Goal: Use online tool/utility: Utilize a website feature to perform a specific function

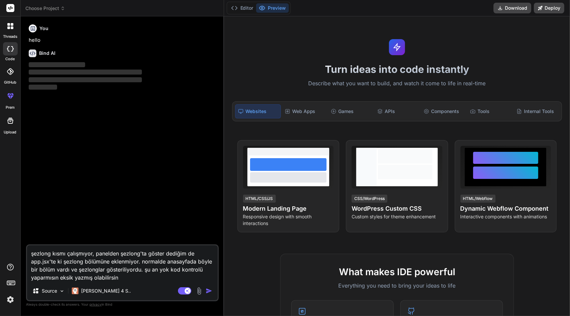
type textarea "x"
drag, startPoint x: 145, startPoint y: 278, endPoint x: 17, endPoint y: 251, distance: 130.5
click at [17, 251] on div "threads code GitHub prem Upload Choose Project Created with Pixso. Bind AI Web …" at bounding box center [285, 158] width 570 height 316
type textarea "x"
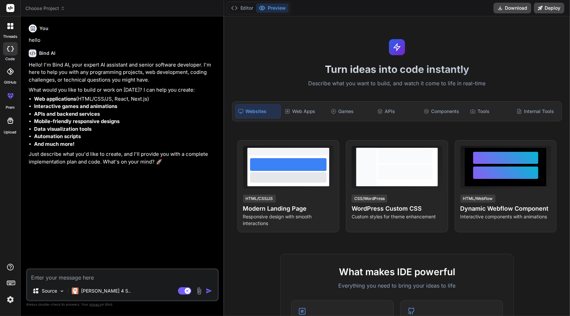
type textarea "x"
click at [59, 277] on textarea at bounding box center [122, 275] width 191 height 12
type textarea "ş"
type textarea "x"
type textarea "şu"
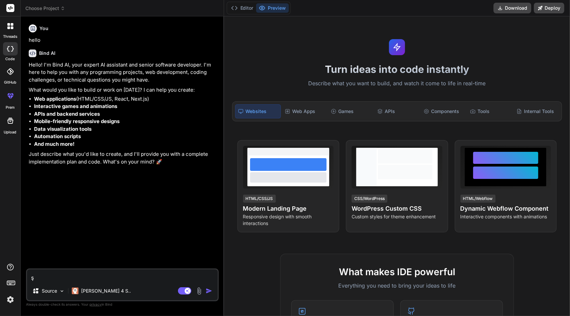
type textarea "x"
type textarea "şu"
type textarea "x"
type textarea "şu k"
type textarea "x"
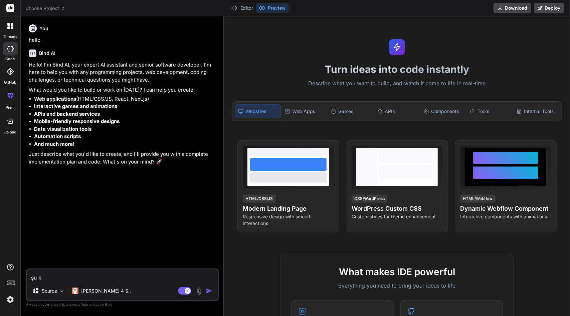
type textarea "şu ko"
type textarea "x"
type textarea "şu kod"
type textarea "x"
type textarea "şu kodu"
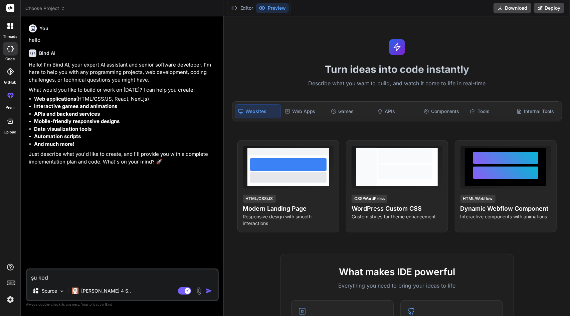
type textarea "x"
type textarea "şu kodu"
type textarea "x"
type textarea "şu kodu"
type textarea "x"
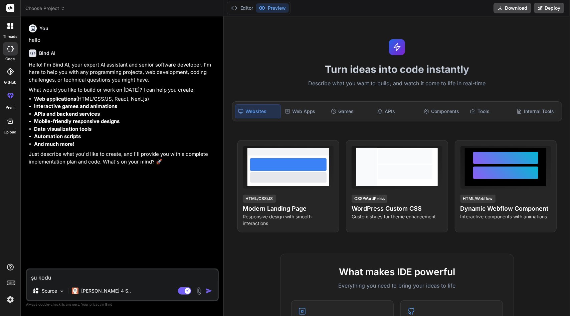
type textarea "şu kodun"
type textarea "x"
type textarea "şu kodun"
type textarea "x"
type textarea "şu kodun y"
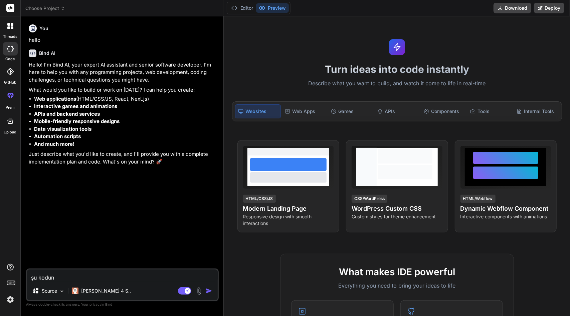
type textarea "x"
type textarea "şu kodun ye"
type textarea "x"
type textarea "şu kodun yer"
type textarea "x"
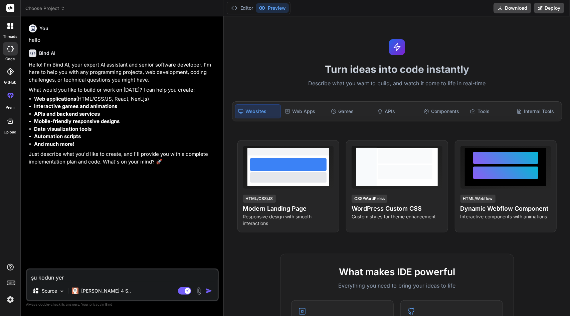
type textarea "şu kodun yerl"
type textarea "x"
type textarea "şu kodun yerle"
type textarea "x"
type textarea "şu kodun yerler"
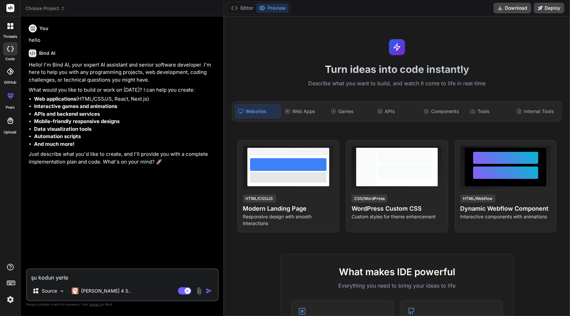
type textarea "x"
type textarea "şu kodun yerleri"
type textarea "x"
type textarea "şu kodun yerleri"
type textarea "x"
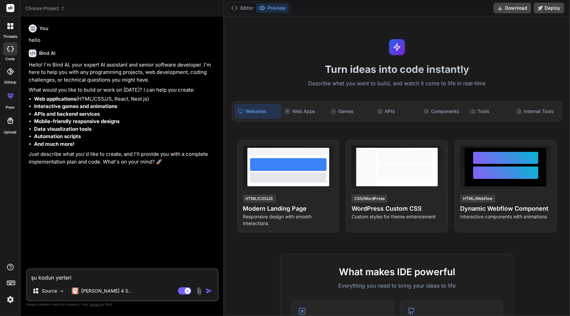
type textarea "şu kodun yerleri k"
type textarea "x"
type textarea "şu kodun yerleri ka"
type textarea "x"
type textarea "şu kodun yerleri kar"
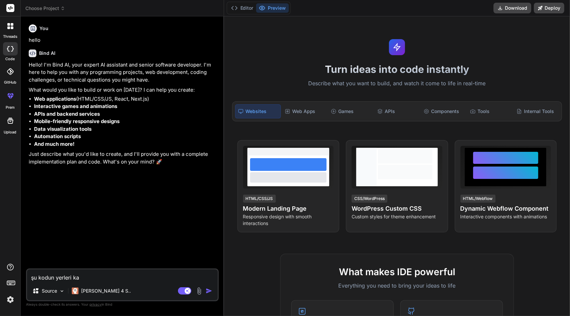
type textarea "x"
type textarea "şu kodun yerleri karı"
type textarea "x"
type textarea "şu kodun yerleri karış"
type textarea "x"
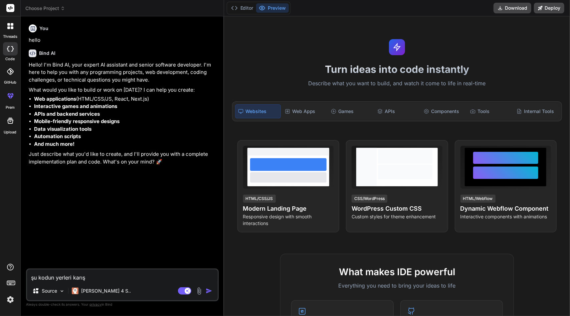
type textarea "şu kodun yerleri karışm"
type textarea "x"
type textarea "şu kodun yerleri karışmı"
type textarea "x"
type textarea "şu kodun yerleri karışmış"
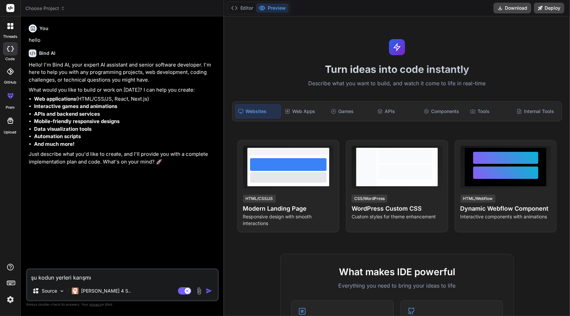
type textarea "x"
type textarea "şu kodun yerleri karışmış,"
type textarea "x"
type textarea "şu kodun yerleri karışmış,"
type textarea "x"
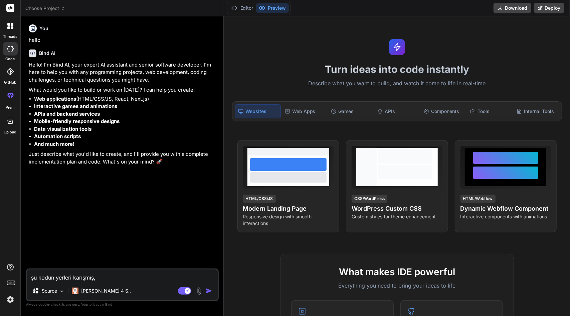
type textarea "şu kodun yerleri karışmış, b"
type textarea "x"
type textarea "şu kodun yerleri karışmış, bu"
type textarea "x"
type textarea "şu kodun yerleri karışmış, bu"
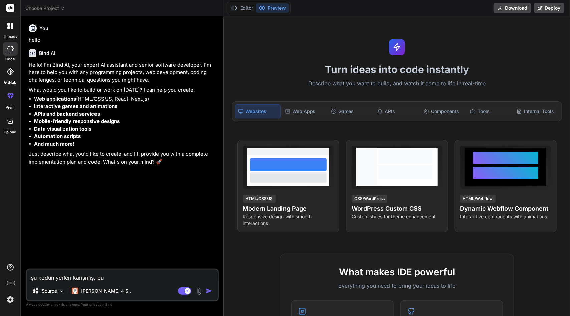
type textarea "x"
type textarea "şu kodun yerleri karışmış, bu k"
type textarea "x"
type textarea "şu kodun yerleri karışmış, bu ko"
type textarea "x"
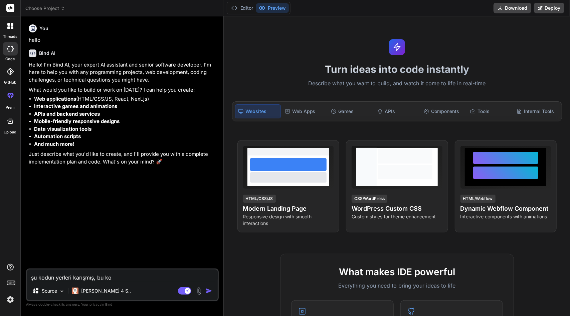
type textarea "şu kodun yerleri karışmış, bu kod"
type textarea "x"
type textarea "şu kodun yerleri karışmış, bu kodu"
type textarea "x"
type textarea "şu kodun yerleri karışmış, bu kodu"
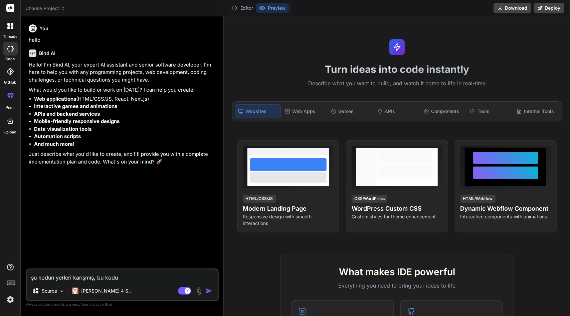
type textarea "x"
type textarea "şu kodun yerleri karışmış, bu kodu d"
type textarea "x"
type textarea "şu kodun yerleri karışmış, bu kodu dü"
type textarea "x"
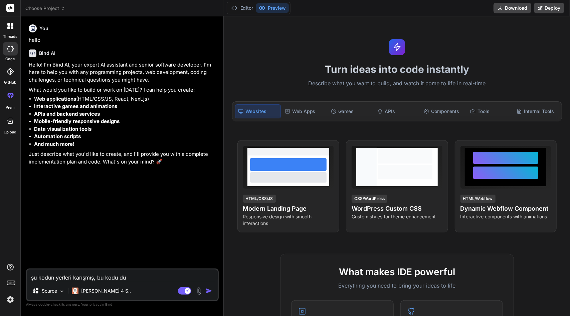
type textarea "şu kodun yerleri karışmış, bu kodu düz"
type textarea "x"
type textarea "şu kodun yerleri karışmış, bu kodu düze"
type textarea "x"
type textarea "şu kodun yerleri karışmış, bu kodu düzen"
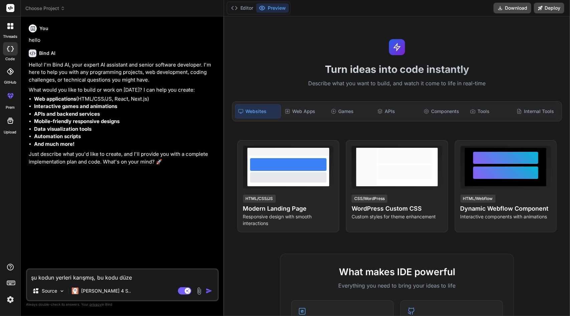
type textarea "x"
type textarea "şu kodun yerleri karışmış, bu kodu düzenl"
type textarea "x"
type textarea "şu kodun yerleri karışmış, bu kodu düzenle"
type textarea "x"
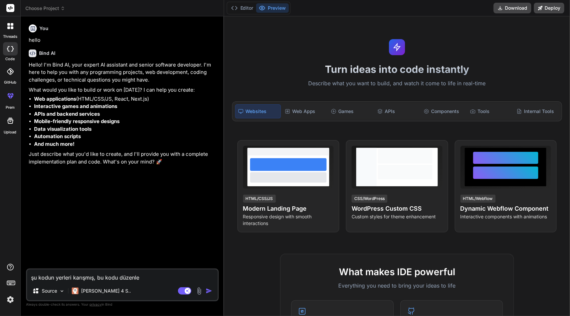
type textarea "şu kodun yerleri karışmış, bu kodu düzenley"
type textarea "x"
type textarea "şu kodun yerleri karışmış, bu kodu düzenleyi"
type textarea "x"
type textarea "şu kodun yerleri karışmış, bu kodu düzenleyio"
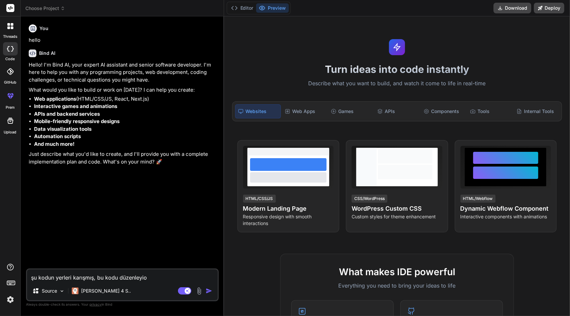
type textarea "x"
type textarea "şu kodun yerleri karışmış, bu kodu düzenleyi"
type textarea "x"
type textarea "şu kodun yerleri karışmış, bu kodu düzenley"
type textarea "x"
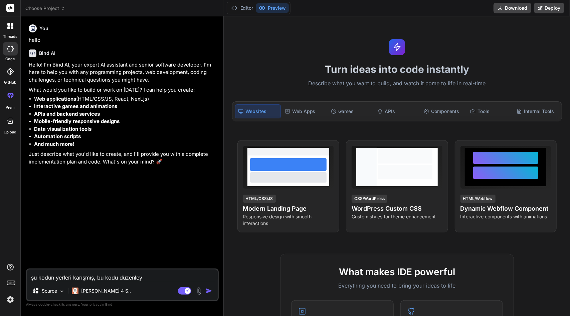
type textarea "şu kodun yerleri karışmış, bu kodu düzenle"
type textarea "x"
type textarea "şu kodun yerleri karışmış, bu kodu düzenl"
type textarea "x"
type textarea "şu kodun yerleri karışmış, bu kodu düzen"
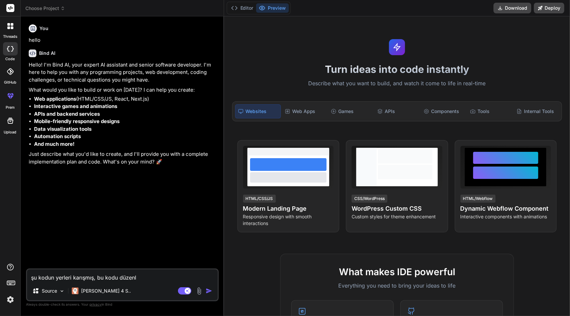
type textarea "x"
type textarea "şu kodun yerleri karışmış, bu kodu düze"
type textarea "x"
type textarea "şu kodun yerleri karışmış, bu kodu düz"
type textarea "x"
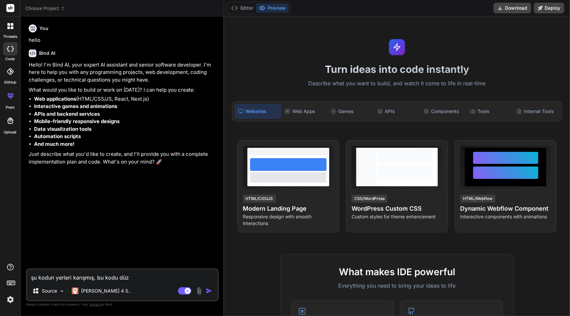
type textarea "şu kodun yerleri karışmış, bu kodu dü"
type textarea "x"
type textarea "şu kodun yerleri karışmış, bu kodu d"
type textarea "x"
type textarea "şu kodun yerleri karışmış, bu kodu"
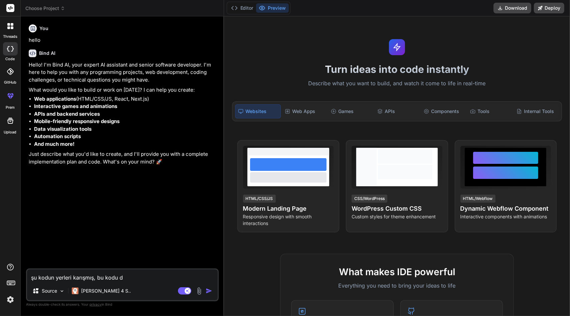
type textarea "x"
type textarea "şu kodun yerleri karışmış, bu kodu"
type textarea "x"
type textarea "şu kodun yerleri karışmış, bu kod"
type textarea "x"
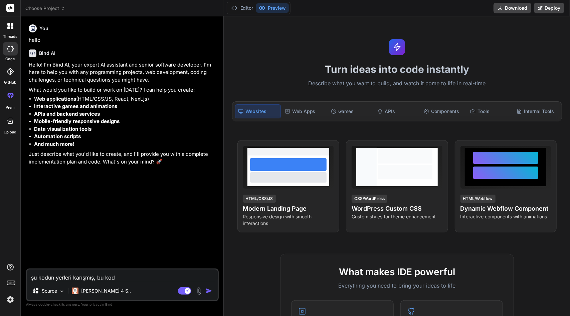
type textarea "şu kodun yerleri karışmış, bu kodu"
type textarea "x"
type textarea "şu kodun yerleri karışmış, bu kodun"
type textarea "x"
type textarea "şu kodun yerleri karışmış, bu kodun"
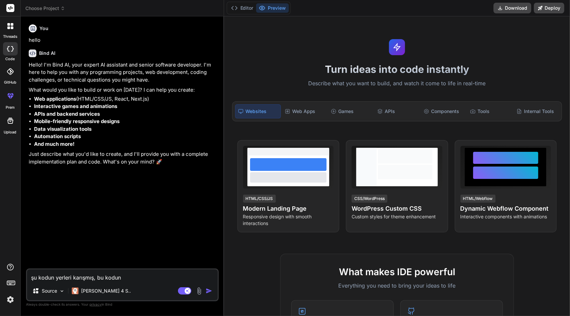
type textarea "x"
type textarea "şu kodun yerleri karışmış, bu kodun i"
type textarea "x"
type textarea "şu kodun yerleri karışmış, bu kodun iç"
type textarea "x"
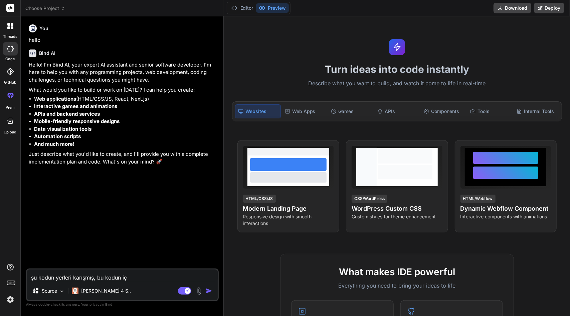
type textarea "şu kodun yerleri karışmış, bu kodun içe"
type textarea "x"
type textarea "şu kodun yerleri karışmış, bu kodun içer"
type textarea "x"
type textarea "şu kodun yerleri karışmış, bu kodun içeri"
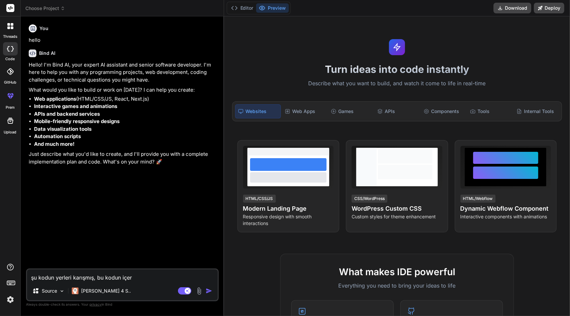
type textarea "x"
type textarea "şu kodun yerleri karışmış, bu kodun içeriğ"
type textarea "x"
type textarea "şu kodun yerleri karışmış, bu kodun içeriği"
type textarea "x"
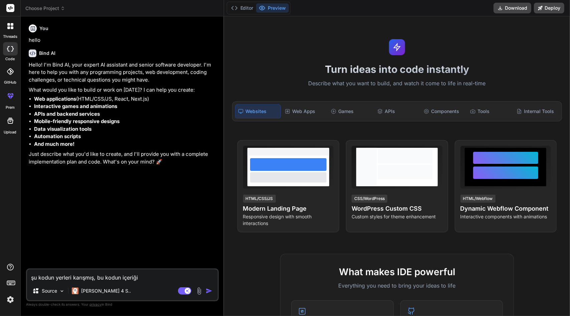
type textarea "şu kodun yerleri karışmış, bu kodun içeriğin"
type textarea "x"
type textarea "şu kodun yerleri karışmış, bu kodun içeriğine"
type textarea "x"
type textarea "şu kodun yerleri karışmış, bu kodun içeriğine"
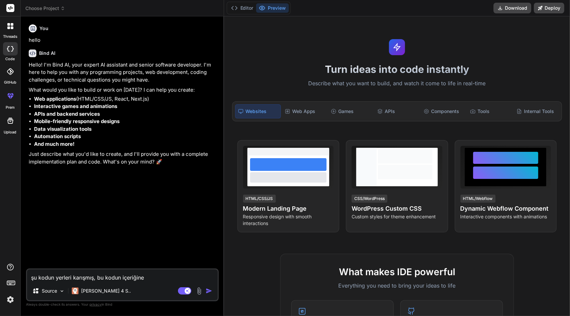
type textarea "x"
type textarea "şu kodun yerleri karışmış, bu kodun içeriğine k"
type textarea "x"
type textarea "şu kodun yerleri karışmış, bu kodun içeriğine ka"
type textarea "x"
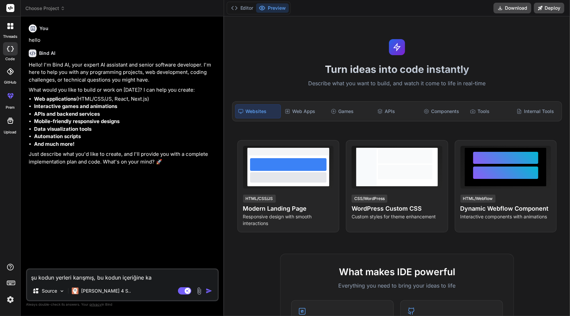
type textarea "şu kodun yerleri karışmış, bu kodun içeriğine kar"
type textarea "x"
type textarea "şu kodun yerleri karışmış, bu kodun içeriğine karı"
type textarea "x"
type textarea "şu kodun yerleri karışmış, bu kodun içeriğine karış"
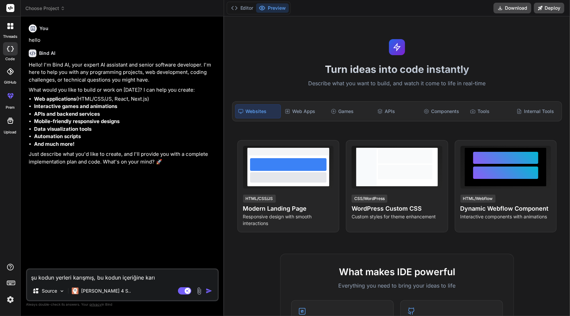
type textarea "x"
type textarea "şu kodun yerleri karışmış, bu kodun içeriğine karışm"
type textarea "x"
type textarea "şu kodun yerleri karışmış, bu kodun içeriğine karışma"
type textarea "x"
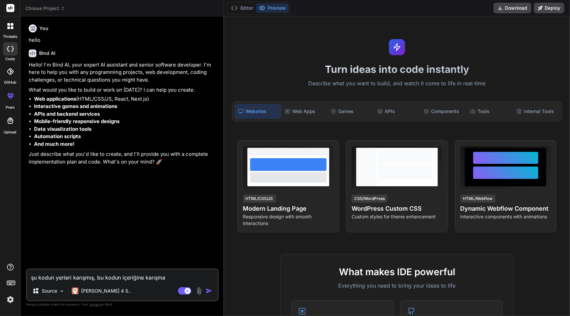
type textarea "şu kodun yerleri karışmış, bu kodun içeriğine karışmad"
type textarea "x"
type textarea "şu kodun yerleri karışmış, bu kodun içeriğine karışmada"
type textarea "x"
type textarea "şu kodun yerleri karışmış, bu kodun içeriğine karışmadan"
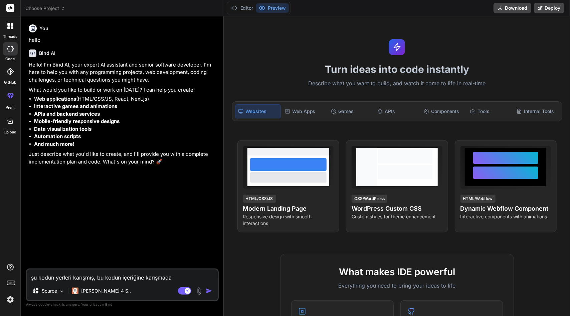
type textarea "x"
type textarea "şu kodun yerleri karışmış, bu kodun içeriğine karışmadan"
type textarea "x"
type textarea "şu kodun yerleri karışmış, bu kodun içeriğine karışmadan s"
type textarea "x"
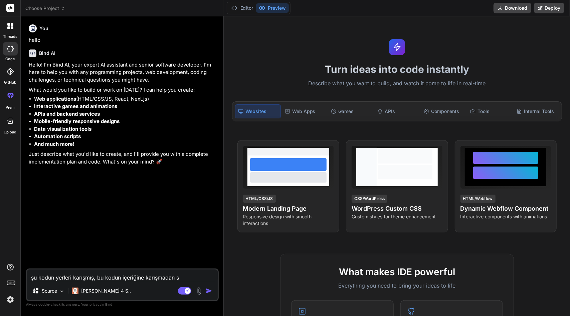
type textarea "şu kodun yerleri karışmış, bu kodun içeriğine karışmadan sa"
type textarea "x"
type textarea "şu kodun yerleri karışmış, bu kodun içeriğine karışmadan sad"
type textarea "x"
type textarea "şu kodun yerleri karışmış, bu kodun içeriğine karışmadan sade"
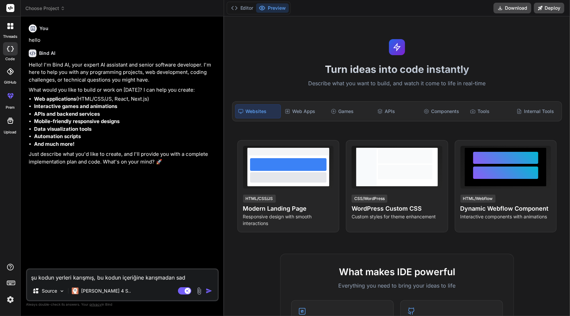
type textarea "x"
type textarea "şu kodun yerleri karışmış, bu kodun içeriğine karışmadan sadec"
type textarea "x"
type textarea "şu kodun yerleri karışmış, bu kodun içeriğine karışmadan sadece"
type textarea "x"
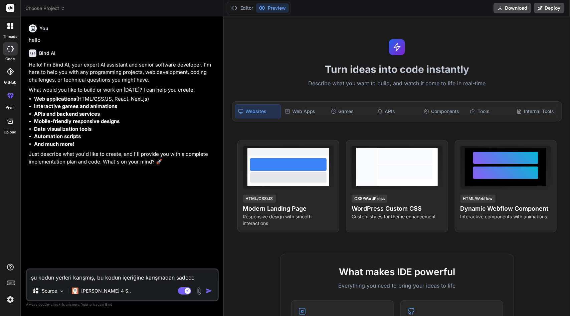
type textarea "şu kodun yerleri karışmış, bu kodun içeriğine karışmadan sadece"
type textarea "x"
type textarea "şu kodun yerleri karışmış, bu kodun içeriğine karışmadan sadece k"
type textarea "x"
type textarea "şu kodun yerleri karışmış, bu kodun içeriğine karışmadan sadece ko"
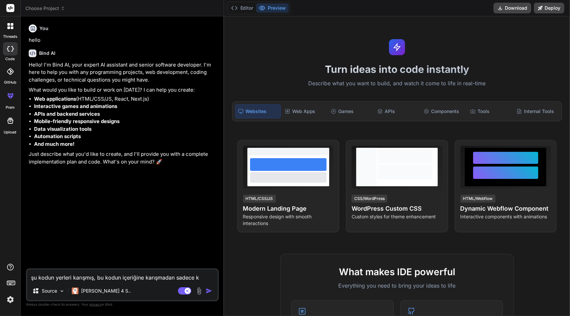
type textarea "x"
type textarea "şu kodun yerleri karışmış, bu kodun içeriğine karışmadan sadece kod"
type textarea "x"
type textarea "şu kodun yerleri karışmış, bu kodun içeriğine karışmadan sadece kodu"
type textarea "x"
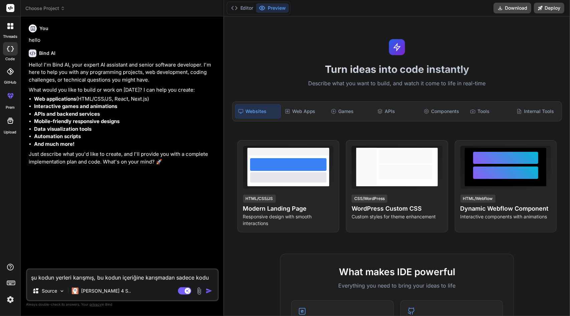
type textarea "şu kodun yerleri karışmış, bu kodun içeriğine karışmadan sadece kodu"
type textarea "x"
type textarea "şu kodun yerleri karışmış, bu kodun içeriğine karışmadan sadece kodu d"
type textarea "x"
type textarea "şu kodun yerleri karışmış, bu kodun içeriğine karışmadan sadece kodu dü"
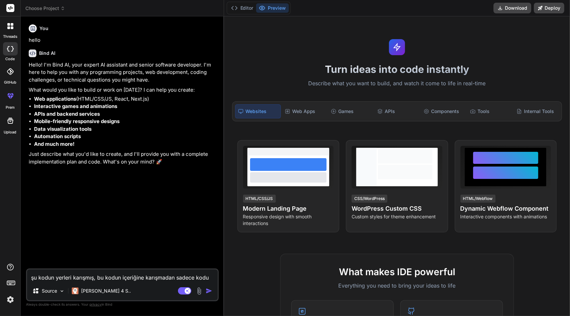
type textarea "x"
type textarea "şu kodun yerleri karışmış, bu kodun içeriğine karışmadan sadece kodu düz"
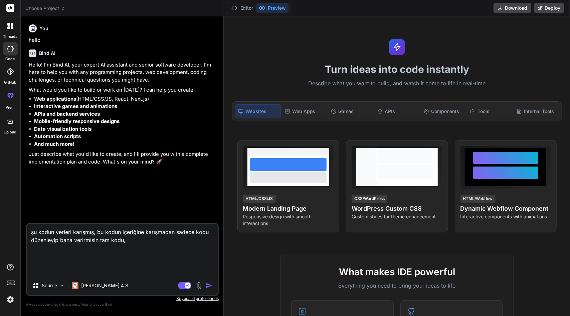
click at [59, 273] on textarea "şu kodun yerleri karışmış, bu kodun içeriğine karışmadan sadece kodu düzenleyip…" at bounding box center [122, 250] width 191 height 52
paste textarea "<div className="grid grid-cols-1 md:grid-cols-2 gap-6"> <ModernInputField label…"
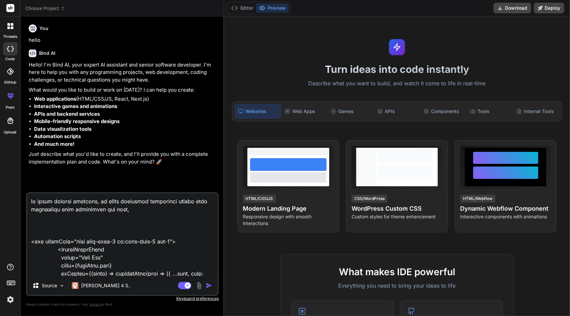
scroll to position [18676, 0]
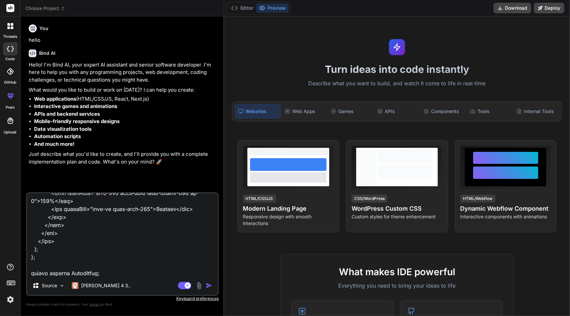
click at [208, 284] on img "button" at bounding box center [209, 285] width 7 height 7
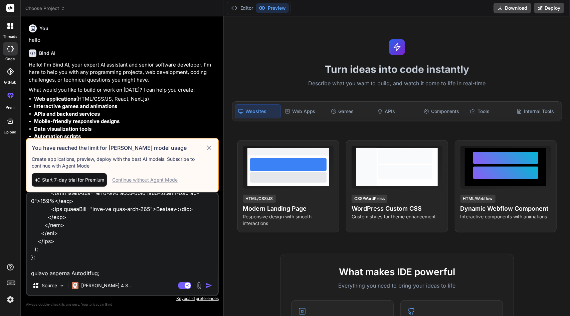
click at [91, 177] on span "Start 7-day trial for Premium" at bounding box center [73, 179] width 62 height 7
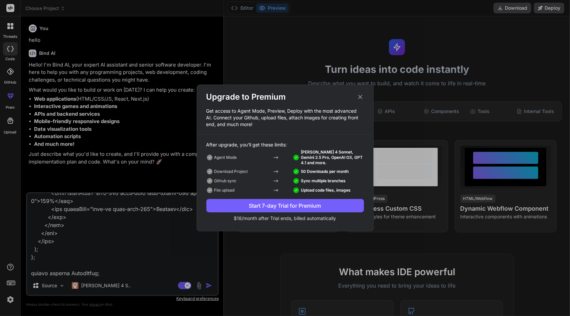
click at [289, 209] on div "Start 7-day Trial for Premium" at bounding box center [285, 205] width 158 height 8
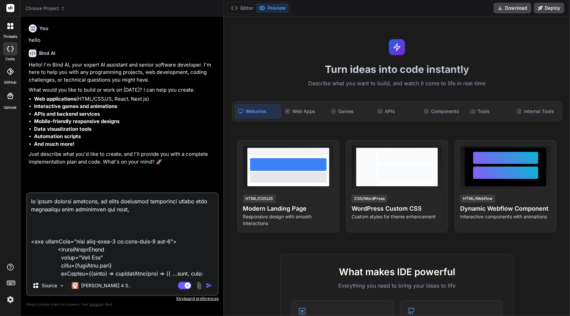
click at [206, 286] on img "button" at bounding box center [209, 285] width 7 height 7
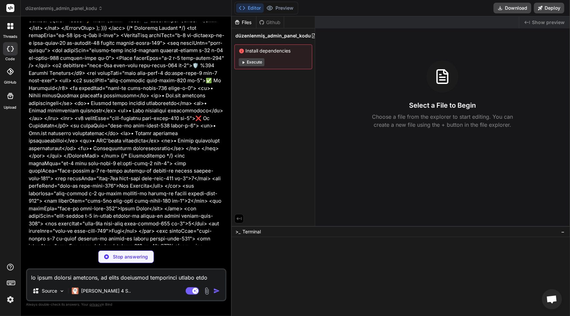
scroll to position [5708, 0]
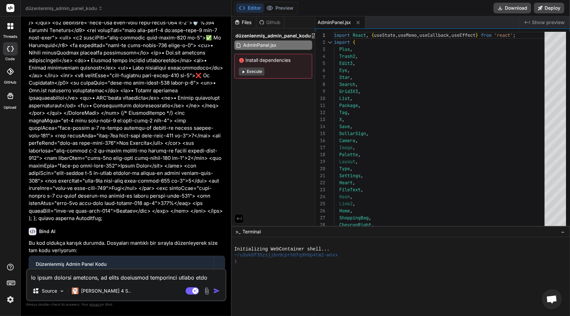
type textarea "x"
type textarea "import React, { useState, useMemo, useCallback, useEffect } from 'react'; impor…"
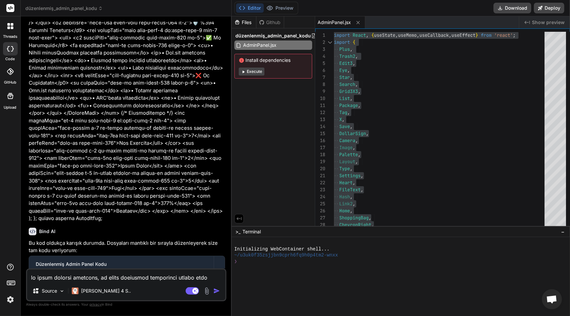
click at [98, 275] on textarea at bounding box center [126, 275] width 198 height 12
click at [71, 277] on textarea at bounding box center [126, 275] width 198 height 12
type textarea "b"
type textarea "x"
type textarea "bu"
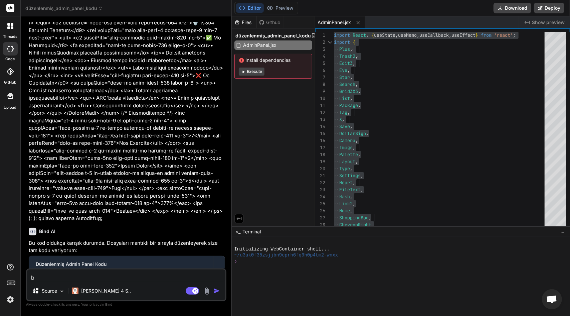
type textarea "x"
type textarea "bu"
type textarea "x"
type textarea "bu k"
type textarea "x"
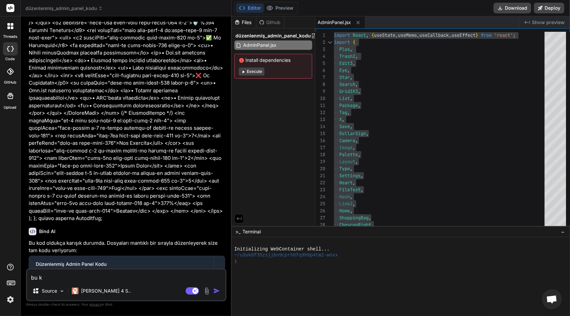
type textarea "bu ko"
type textarea "x"
drag, startPoint x: 71, startPoint y: 277, endPoint x: 75, endPoint y: 316, distance: 38.9
click at [75, 315] on div "Bind AI Web Search Created with Pixso. Code Generator You hello Bind AI Hello! …" at bounding box center [126, 165] width 211 height 299
type textarea "bu kod"
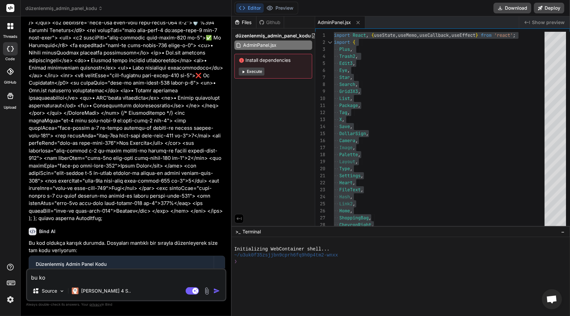
type textarea "x"
type textarea "bu kodu"
type textarea "x"
type textarea "bu kodu"
type textarea "x"
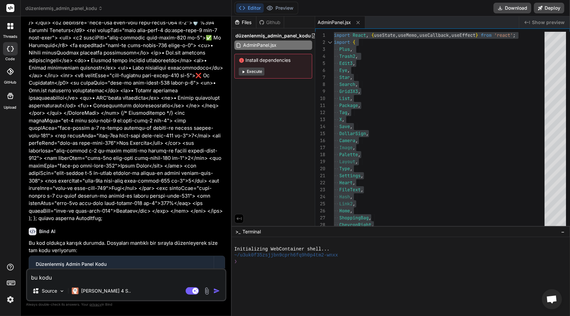
type textarea "bu kodu d"
type textarea "x"
type textarea "bu kodu da"
type textarea "x"
type textarea "bu kodu da"
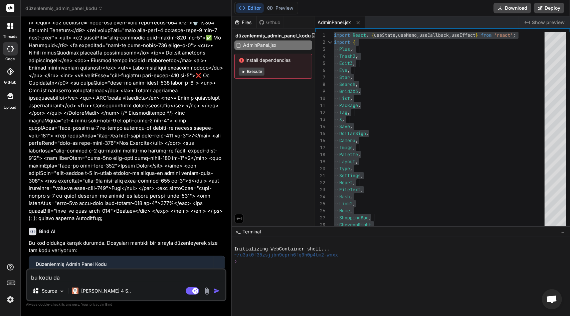
type textarea "x"
type textarea "bu kodu da a"
type textarea "x"
type textarea "bu kodu da ay"
type textarea "x"
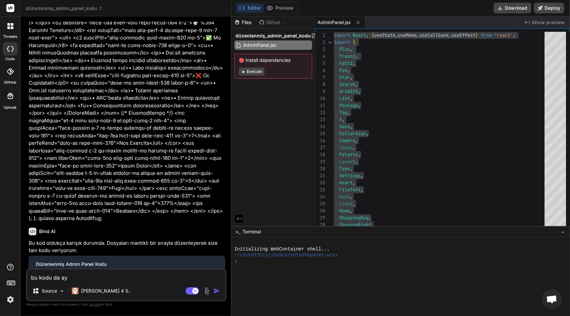
type textarea "bu kodu da ayn"
type textarea "x"
type textarea "bu kodu da aynı"
type textarea "x"
type textarea "bu kodu da aynı"
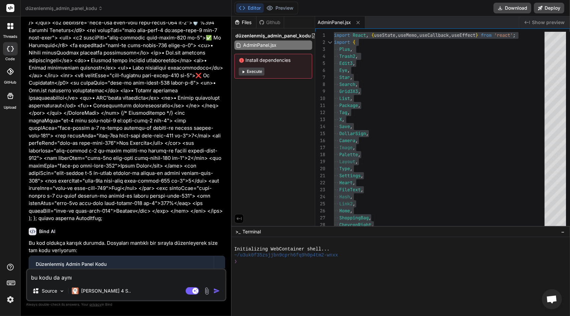
type textarea "x"
type textarea "bu kodu da aynı ş"
type textarea "x"
type textarea "bu kodu da aynı şe"
type textarea "x"
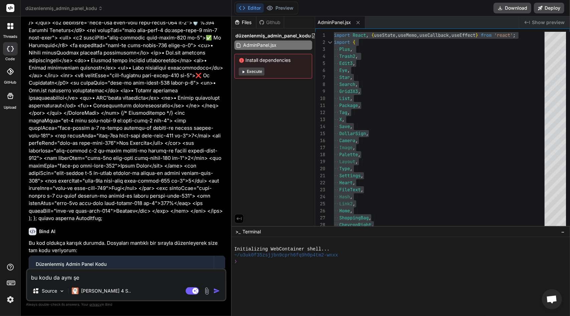
type textarea "bu kodu da aynı şek"
type textarea "x"
type textarea "bu kodu da aynı şeki"
type textarea "x"
type textarea "bu kodu da aynı şekil"
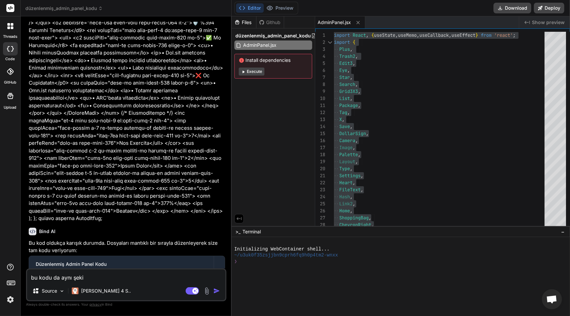
type textarea "x"
type textarea "bu kodu da aynı şekild"
type textarea "x"
type textarea "bu kodu da aynı şekilde"
type textarea "x"
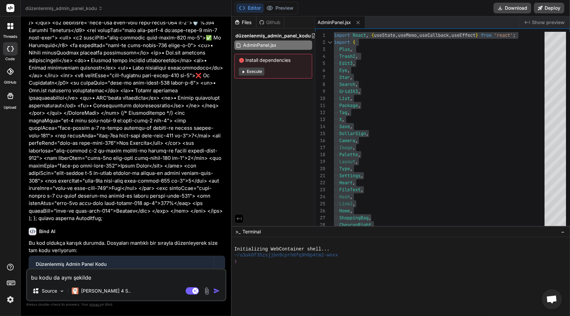
type textarea "bu kodu da aynı şekilde"
type textarea "x"
type textarea "bu kodu da aynı şekilde y"
type textarea "x"
type textarea "bu kodu da aynı şekilde ye"
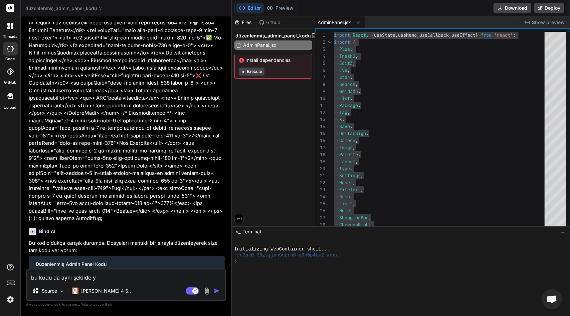
type textarea "x"
type textarea "bu kodu da aynı şekilde yer"
type textarea "x"
type textarea "bu kodu da aynı şekilde yerl"
type textarea "x"
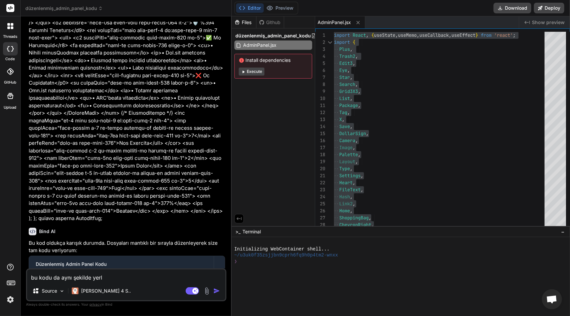
type textarea "bu kodu da aynı şekilde yerle"
type textarea "x"
type textarea "bu kodu da aynı şekilde yerler"
type textarea "x"
type textarea "bu kodu da aynı şekilde yerleri"
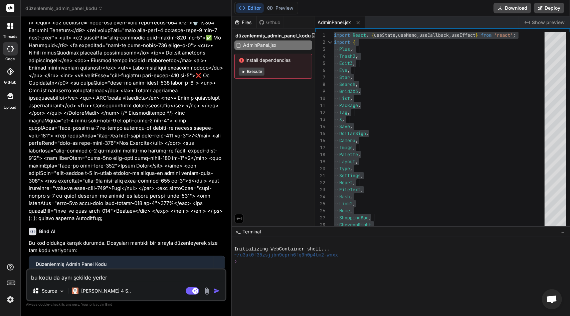
type textarea "x"
type textarea "bu kodu da aynı şekilde yerleri"
type textarea "x"
type textarea "bu kodu da aynı şekilde yerleri k"
type textarea "x"
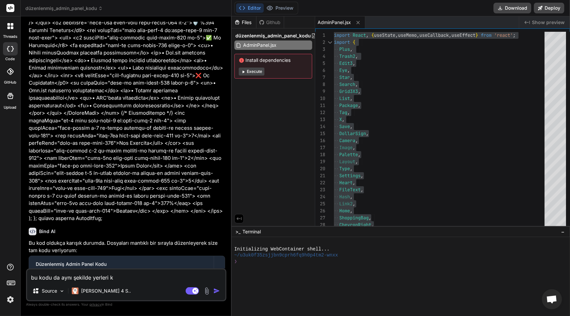
type textarea "bu kodu da aynı şekilde yerleri ka"
type textarea "x"
type textarea "bu kodu da aynı şekilde yerleri kar"
type textarea "x"
type textarea "bu kodu da aynı şekilde yerleri karı"
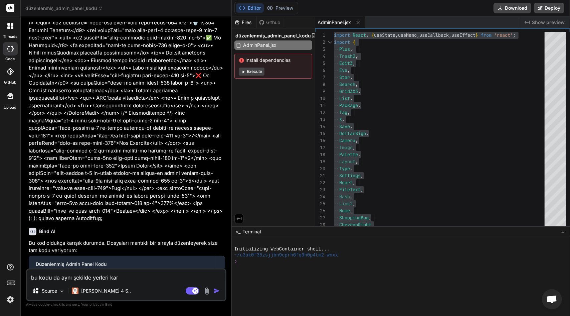
type textarea "x"
type textarea "bu kodu da aynı şekilde yerleri karış"
type textarea "x"
type textarea "bu kodu da aynı şekilde yerleri karışm"
type textarea "x"
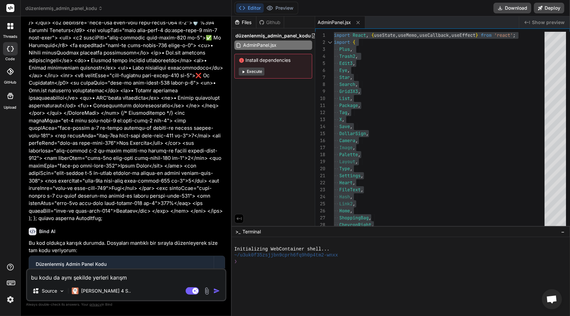
type textarea "bu kodu da aynı şekilde yerleri karışmı"
type textarea "x"
type textarea "bu kodu da aynı şekilde yerleri karışmış"
type textarea "x"
type textarea "bu kodu da aynı şekilde yerleri karışmış,"
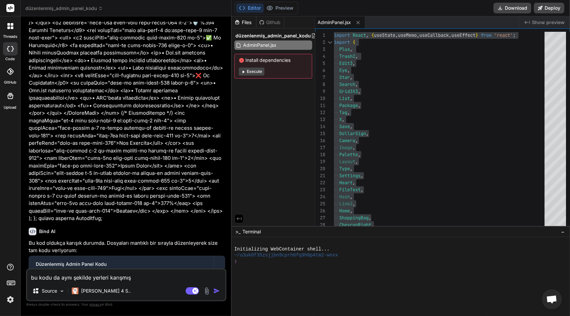
type textarea "x"
type textarea "bu kodu da aynı şekilde yerleri karışmış,"
type textarea "x"
type textarea "bu kodu da aynı şekilde yerleri karışmış, i"
type textarea "x"
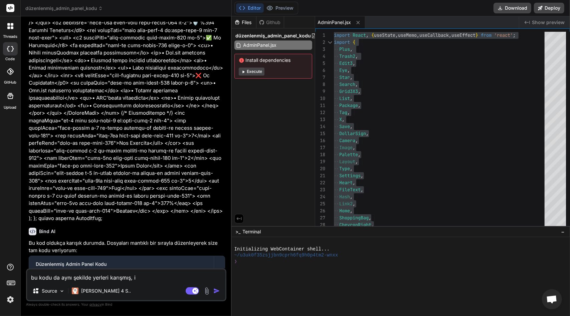
type textarea "bu kodu da aynı şekilde yerleri karışmış, iç"
type textarea "x"
type textarea "bu kodu da aynı şekilde yerleri karışmış, içe"
type textarea "x"
type textarea "bu kodu da aynı şekilde yerleri karışmış, içer"
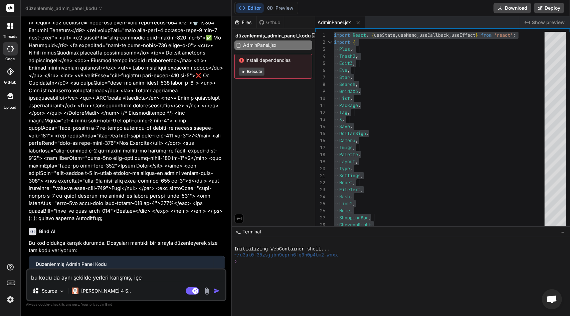
type textarea "x"
type textarea "bu kodu da aynı şekilde yerleri karışmış, içeri"
type textarea "x"
type textarea "bu kodu da aynı şekilde yerleri karışmış, içeriğ"
type textarea "x"
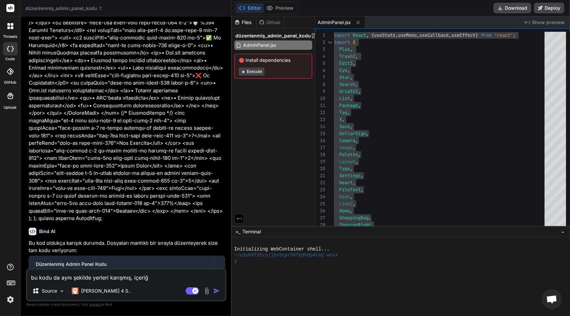
type textarea "bu kodu da aynı şekilde yerleri karışmış, içeriği"
type textarea "x"
type textarea "bu kodu da aynı şekilde yerleri karışmış, içeriğin"
type textarea "x"
type textarea "bu kodu da aynı şekilde yerleri karışmış, içeriğini"
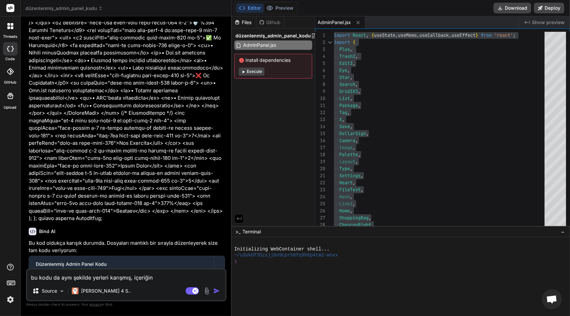
type textarea "x"
type textarea "bu kodu da aynı şekilde yerleri karışmış, içeriğini"
type textarea "x"
type textarea "bu kodu da aynı şekilde yerleri karışmış, içeriğini b"
type textarea "x"
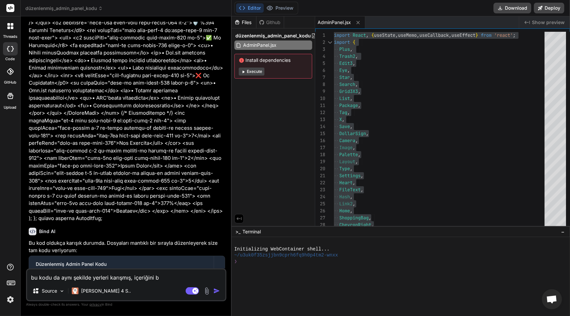
type textarea "bu kodu da aynı şekilde yerleri karışmış, içeriğini bo"
type textarea "x"
type textarea "bu kodu da aynı şekilde yerleri karışmış, içeriğini boz"
type textarea "x"
type textarea "bu kodu da aynı şekilde yerleri karışmış, içeriğini bozm"
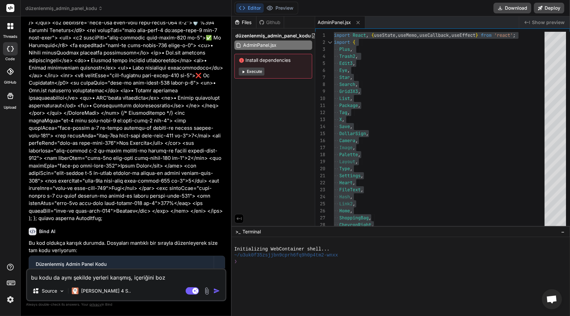
type textarea "x"
type textarea "bu kodu da aynı şekilde yerleri karışmış, içeriğini bozma"
type textarea "x"
type textarea "bu kodu da aynı şekilde yerleri karışmış, içeriğini bozmad"
type textarea "x"
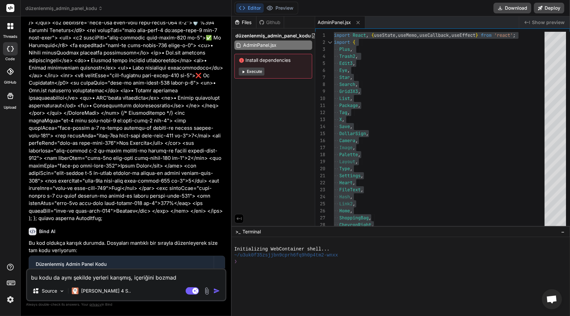
type textarea "bu kodu da aynı şekilde yerleri karışmış, içeriğini bozmada"
type textarea "x"
type textarea "bu kodu da aynı şekilde yerleri karışmış, içeriğini bozmadan"
type textarea "x"
type textarea "bu kodu da aynı şekilde yerleri karışmış, içeriğini bozmadan"
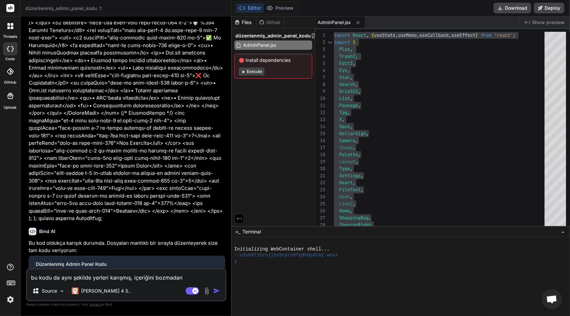
type textarea "x"
type textarea "bu kodu da aynı şekilde yerleri karışmış, içeriğini bozmadan s"
type textarea "x"
type textarea "bu kodu da aynı şekilde yerleri karışmış, içeriğini bozmadan sa"
type textarea "x"
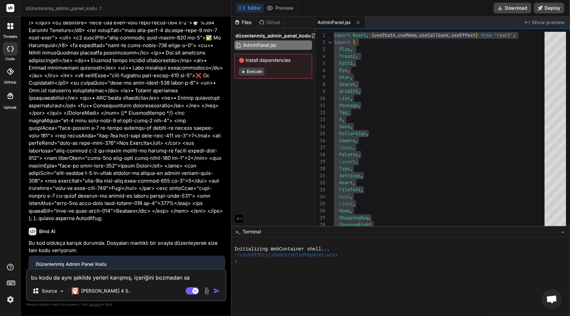
type textarea "bu kodu da aynı şekilde yerleri karışmış, içeriğini bozmadan sad"
type textarea "x"
type textarea "bu kodu da aynı şekilde yerleri karışmış, içeriğini bozmadan sade"
type textarea "x"
type textarea "bu kodu da aynı şekilde yerleri karışmış, içeriğini bozmadan sadec"
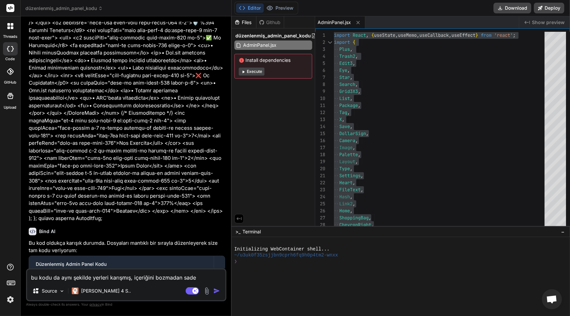
type textarea "x"
type textarea "bu kodu da aynı şekilde yerleri karışmış, içeriğini bozmadan sadece"
type textarea "x"
type textarea "bu kodu da aynı şekilde yerleri karışmış, içeriğini bozmadan sadece"
type textarea "x"
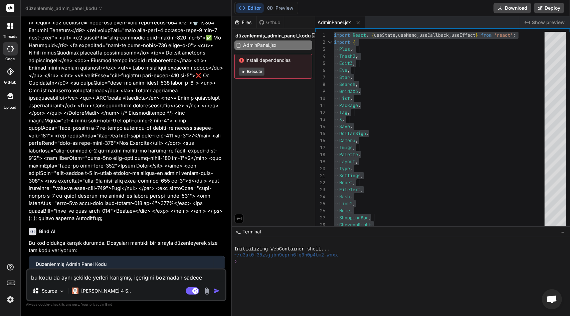
type textarea "bu kodu da aynı şekilde yerleri karışmış, içeriğini bozmadan sadece k"
type textarea "x"
type textarea "bu kodu da aynı şekilde yerleri karışmış, içeriğini bozmadan sadece ko"
type textarea "x"
type textarea "bu kodu da aynı şekilde yerleri karışmış, içeriğini bozmadan sadece kod"
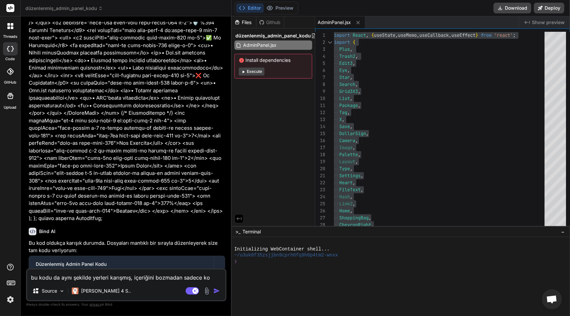
type textarea "x"
type textarea "bu kodu da aynı şekilde yerleri karışmış, içeriğini bozmadan sadece kodu"
type textarea "x"
type textarea "bu kodu da aynı şekilde yerleri karışmış, içeriğini bozmadan sadece kodu"
type textarea "x"
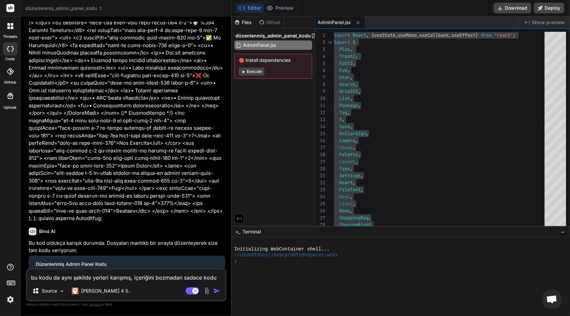
type textarea "bu kodu da aynı şekilde yerleri karışmış, içeriğini bozmadan sadece kodu d"
type textarea "x"
type textarea "bu kodu da aynı şekilde yerleri karışmış, içeriğini bozmadan sadece kodu dü"
type textarea "x"
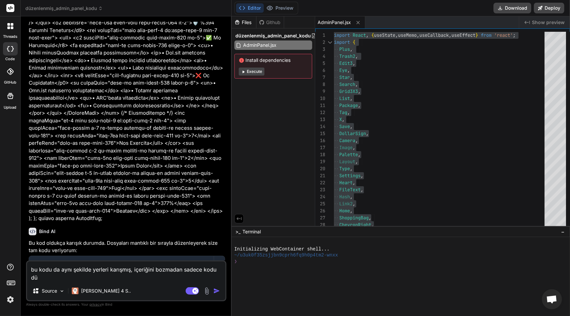
type textarea "bu kodu da aynı şekilde yerleri karışmış, içeriğini bozmadan sadece kodu düz"
type textarea "x"
type textarea "bu kodu da aynı şekilde yerleri karışmış, içeriğini bozmadan sadece kodu düze"
type textarea "x"
type textarea "bu kodu da aynı şekilde yerleri karışmış, içeriğini bozmadan sadece kodu düzen"
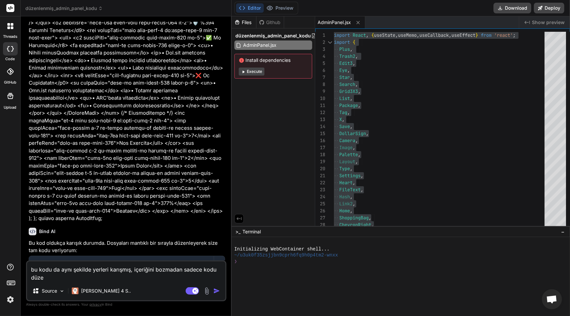
type textarea "x"
type textarea "bu kodu da aynı şekilde yerleri karışmış, içeriğini bozmadan sadece kodu düzenl"
type textarea "x"
type textarea "bu kodu da aynı şekilde yerleri karışmış, içeriğini bozmadan sadece kodu düzenle"
type textarea "x"
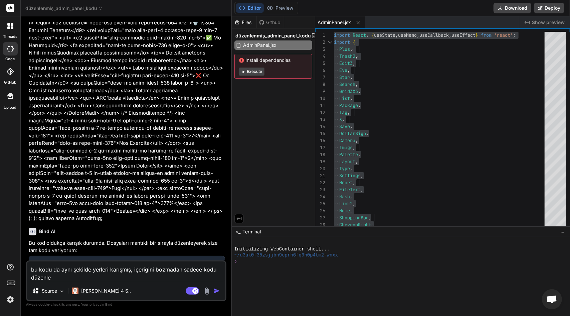
type textarea "bu kodu da aynı şekilde yerleri karışmış, içeriğini bozmadan sadece kodu düzenl…"
type textarea "x"
type textarea "bu kodu da aynı şekilde yerleri karışmış, içeriğini bozmadan sadece kodu düzenl…"
type textarea "x"
type textarea "bu kodu da aynı şekilde yerleri karışmış, içeriğini bozmadan sadece kodu düzenl…"
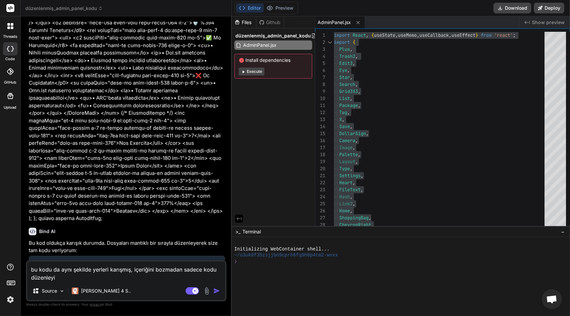
type textarea "x"
type textarea "bu kodu da aynı şekilde yerleri karışmış, içeriğini bozmadan sadece kodu düzenl…"
type textarea "x"
type textarea "bu kodu da aynı şekilde yerleri karışmış, içeriğini bozmadan sadece kodu düzenl…"
type textarea "x"
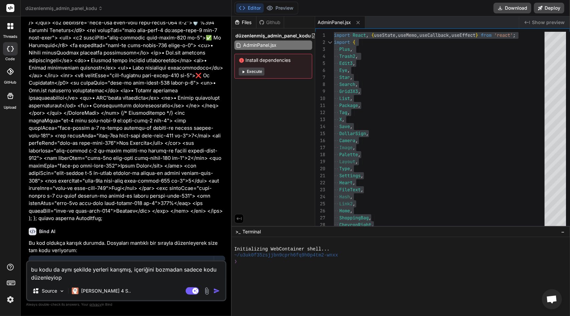
type textarea "bu kodu da aynı şekilde yerleri karışmış, içeriğini bozmadan sadece kodu düzenl…"
type textarea "x"
type textarea "bu kodu da aynı şekilde yerleri karışmış, içeriğini bozmadan sadece kodu düzenl…"
type textarea "x"
type textarea "bu kodu da aynı şekilde yerleri karışmış, içeriğini bozmadan sadece kodu düzenl…"
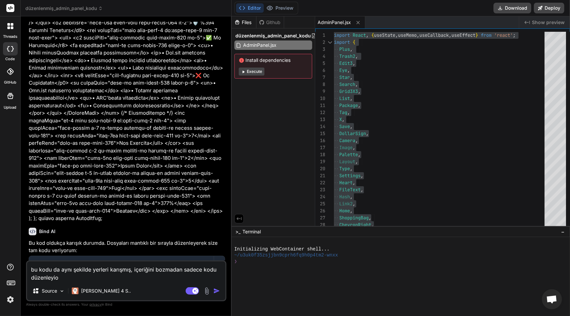
type textarea "x"
type textarea "bu kodu da aynı şekilde yerleri karışmış, içeriğini bozmadan sadece kodu düzenl…"
type textarea "x"
type textarea "bu kodu da aynı şekilde yerleri karışmış, içeriğini bozmadan sadece kodu düzenl…"
type textarea "x"
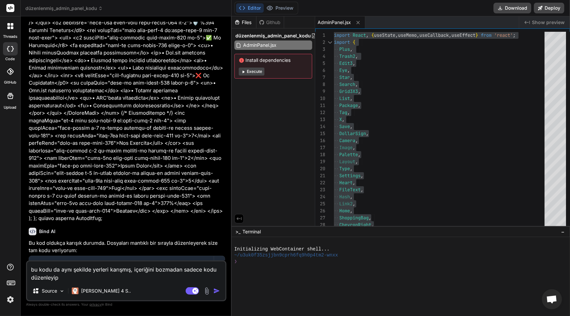
type textarea "bu kodu da aynı şekilde yerleri karışmış, içeriğini bozmadan sadece kodu düzenl…"
type textarea "x"
type textarea "bu kodu da aynı şekilde yerleri karışmış, içeriğini bozmadan sadece kodu düzenl…"
type textarea "x"
type textarea "bu kodu da aynı şekilde yerleri karışmış, içeriğini bozmadan sadece kodu düzenl…"
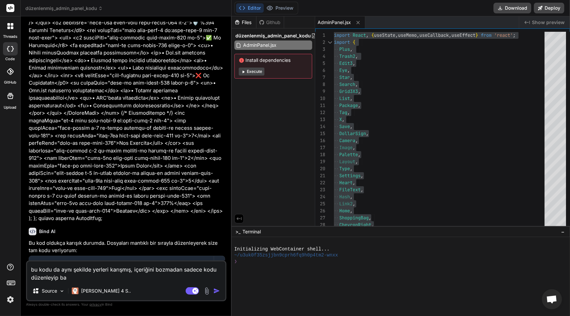
type textarea "x"
type textarea "bu kodu da aynı şekilde yerleri karışmış, içeriğini bozmadan sadece kodu düzenl…"
type textarea "x"
type textarea "bu kodu da aynı şekilde yerleri karışmış, içeriğini bozmadan sadece kodu düzenl…"
type textarea "x"
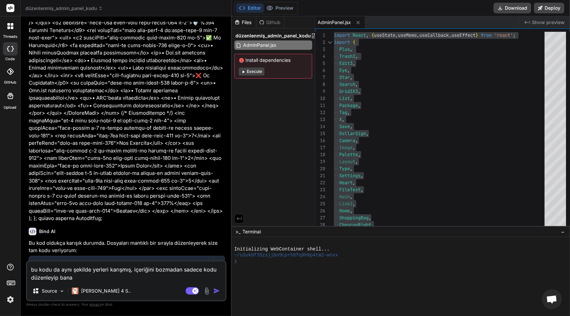
type textarea "bu kodu da aynı şekilde yerleri karışmış, içeriğini bozmadan sadece kodu düzenl…"
type textarea "x"
type textarea "bu kodu da aynı şekilde yerleri karışmış, içeriğini bozmadan sadece kodu düzenl…"
type textarea "x"
type textarea "bu kodu da aynı şekilde yerleri karışmış, içeriğini bozmadan sadece kodu düzenl…"
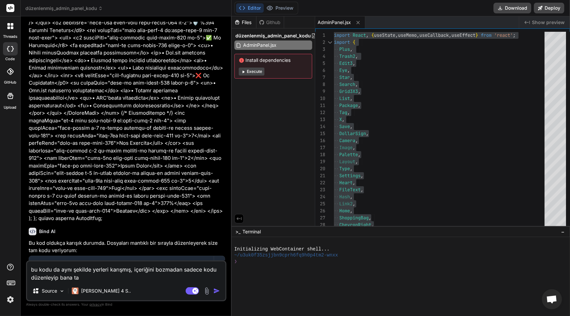
type textarea "x"
type textarea "bu kodu da aynı şekilde yerleri karışmış, içeriğini bozmadan sadece kodu düzenl…"
type textarea "x"
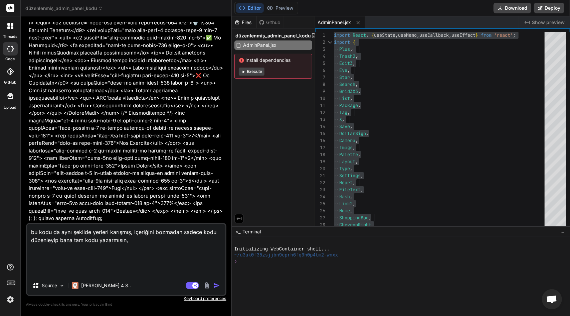
paste textarea "sizes: [DOMAIN_NAME]((size, i) => i === index ? { ...size, customPrice: value }…"
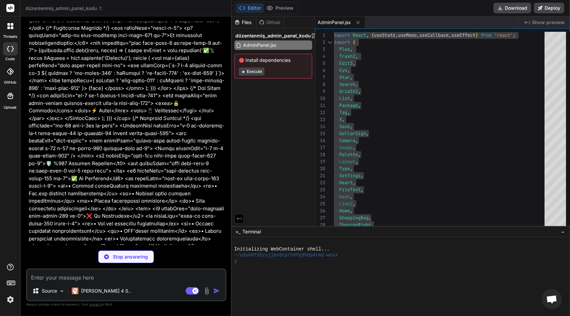
scroll to position [16586, 0]
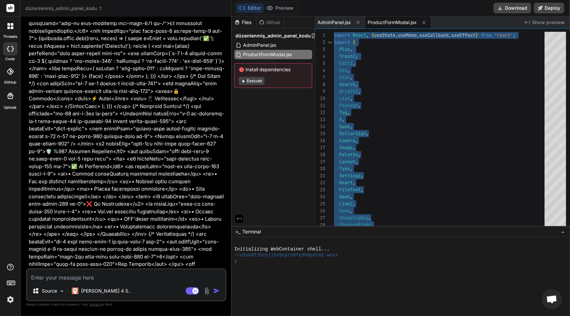
click at [11, 45] on div at bounding box center [10, 48] width 15 height 13
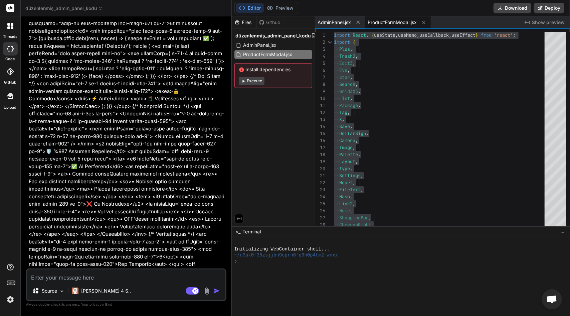
click at [7, 26] on icon at bounding box center [10, 26] width 6 height 6
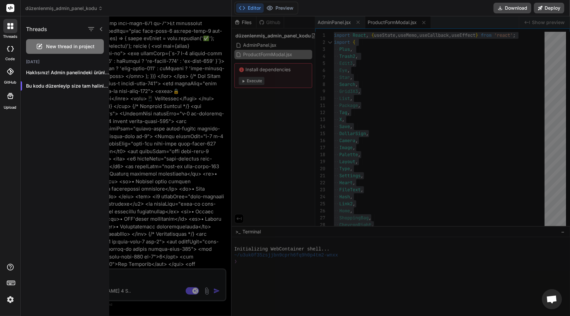
click at [68, 46] on span "New thread in project" at bounding box center [70, 46] width 48 height 7
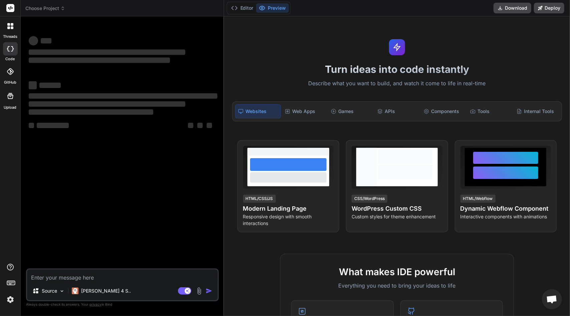
click at [81, 279] on textarea at bounding box center [122, 275] width 191 height 12
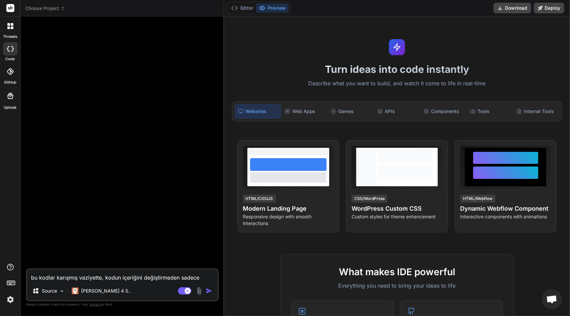
click at [199, 280] on textarea "bu kodlar karışmış vaziyette, kodun içeriğini değiştirmeden sadece" at bounding box center [122, 275] width 191 height 12
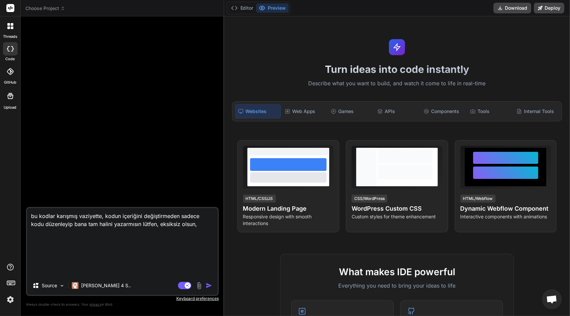
click at [87, 266] on textarea "bu kodlar karışmış vaziyette, kodun içeriğini değiştirmeden sadece kodu düzenle…" at bounding box center [122, 242] width 191 height 68
paste textarea "sizes: [DOMAIN_NAME]((size, i) => i === index ? { ...size, customPrice: value }…"
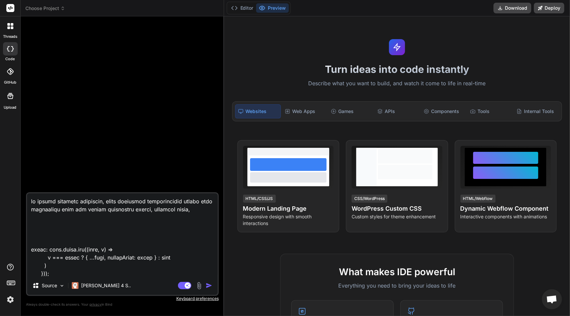
scroll to position [34955, 0]
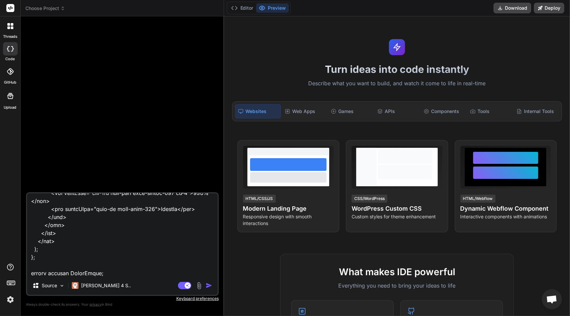
click at [208, 285] on img "button" at bounding box center [209, 285] width 7 height 7
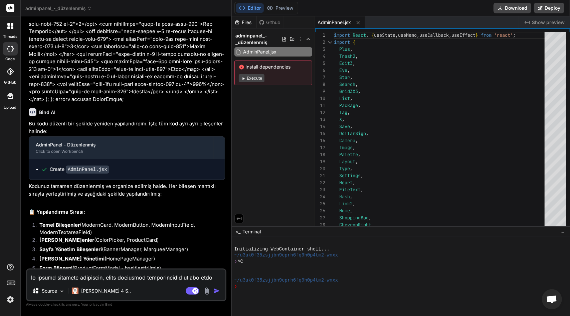
scroll to position [10609, 0]
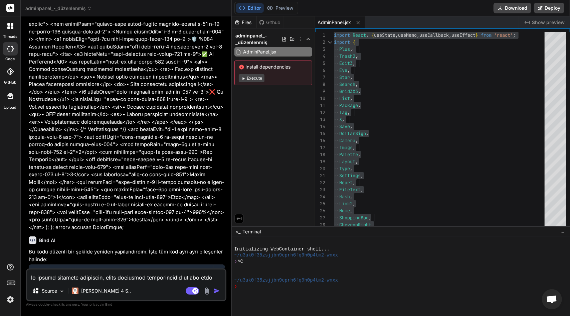
scroll to position [10609, 0]
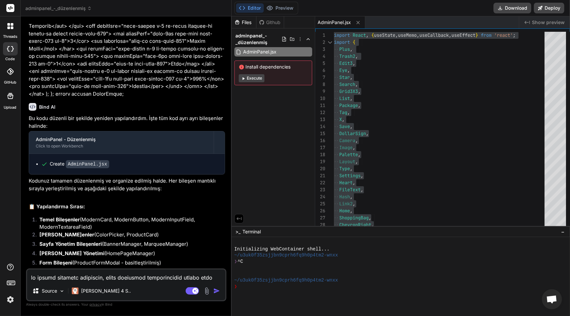
click at [102, 283] on div "Source [PERSON_NAME] 4 S.. Agent Mode. When this toggle is activated, AI automa…" at bounding box center [126, 284] width 200 height 33
click at [107, 277] on textarea at bounding box center [126, 275] width 198 height 12
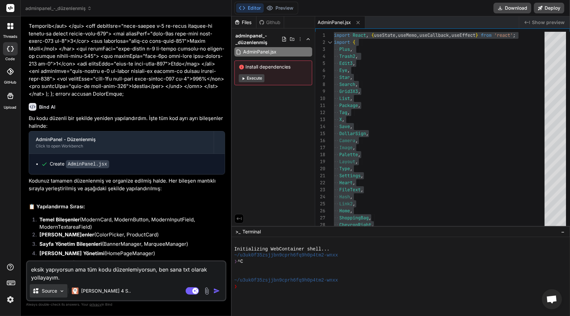
click at [56, 293] on p "Source" at bounding box center [49, 290] width 15 height 7
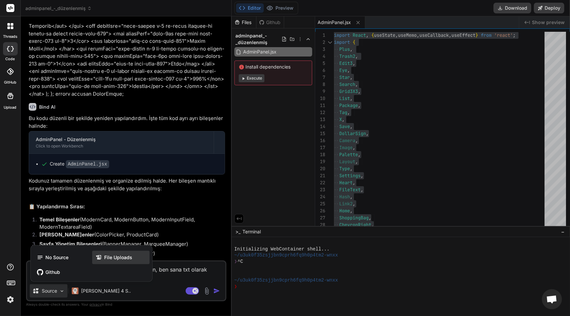
click at [113, 256] on span "File Uploads" at bounding box center [118, 257] width 28 height 7
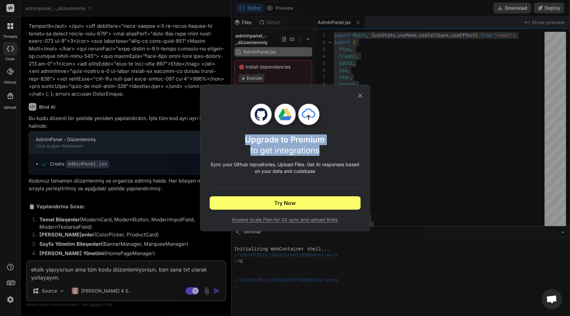
drag, startPoint x: 284, startPoint y: 149, endPoint x: 233, endPoint y: 135, distance: 52.5
click at [233, 135] on div "Upgrade to Premium to get integrations" at bounding box center [285, 144] width 151 height 21
click at [223, 110] on div at bounding box center [285, 114] width 151 height 21
click at [360, 94] on icon at bounding box center [360, 95] width 7 height 7
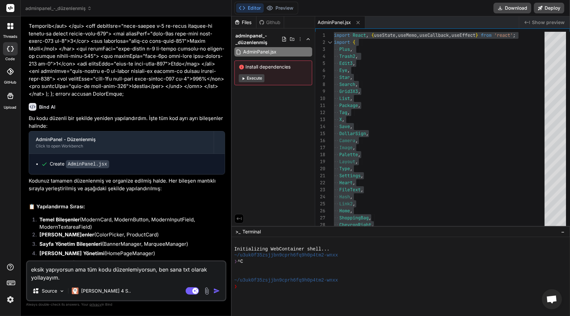
click at [206, 287] on img at bounding box center [207, 291] width 8 height 8
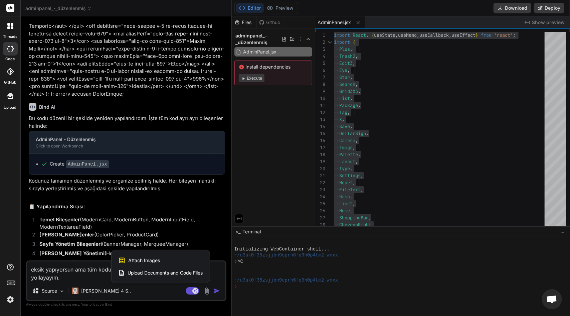
click at [157, 270] on span "Upload Documents and Code Files" at bounding box center [165, 272] width 75 height 7
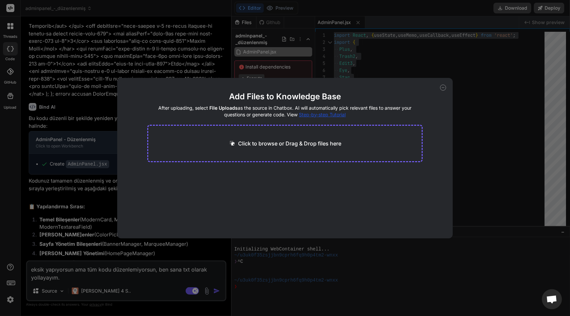
click at [256, 140] on p "Click to browse or Drag & Drop files here" at bounding box center [289, 143] width 103 height 8
click at [410, 219] on button "Finish" at bounding box center [410, 217] width 23 height 13
click at [442, 86] on icon at bounding box center [443, 87] width 6 height 6
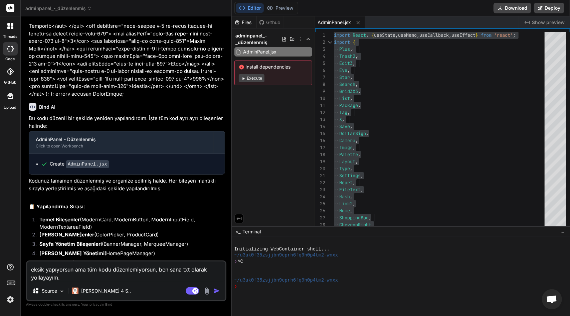
click at [216, 290] on img "button" at bounding box center [216, 290] width 7 height 7
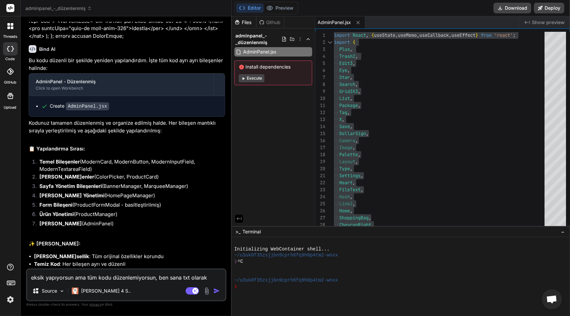
scroll to position [10672, 0]
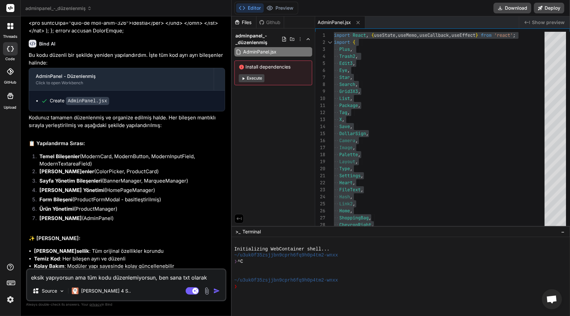
click at [208, 289] on img at bounding box center [207, 291] width 8 height 8
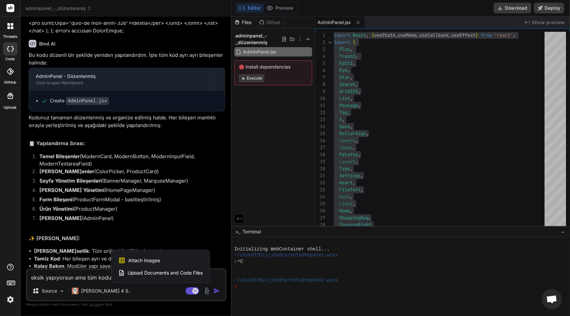
click at [151, 272] on span "Upload Documents and Code Files" at bounding box center [165, 272] width 75 height 7
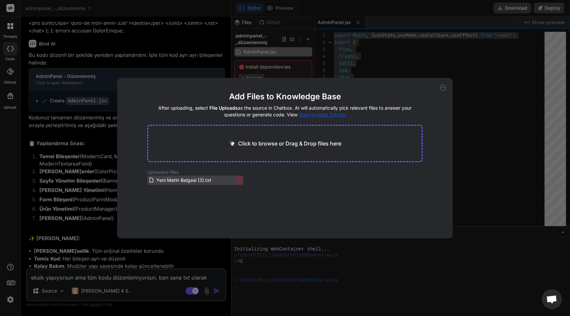
click at [172, 179] on span "Yeni Metin Belgesi (3).txt" at bounding box center [184, 180] width 56 height 8
click at [444, 87] on icon at bounding box center [443, 87] width 6 height 6
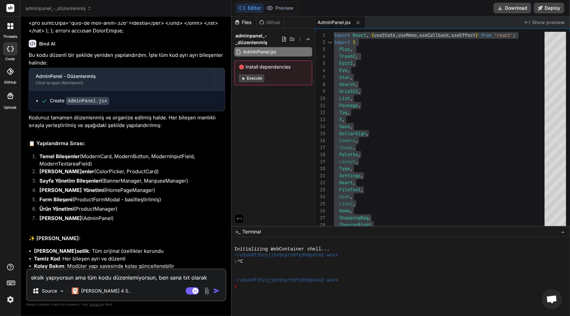
click at [205, 293] on img at bounding box center [207, 291] width 8 height 8
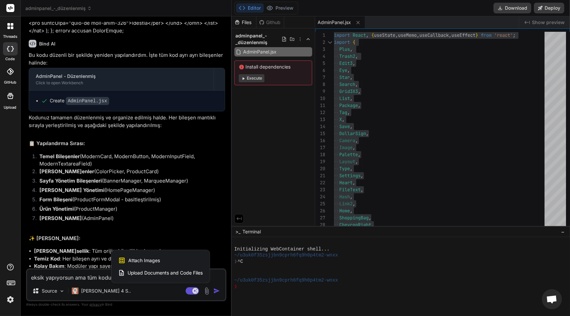
click at [185, 172] on div at bounding box center [285, 158] width 570 height 316
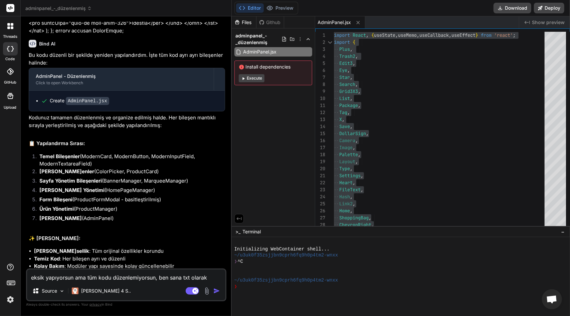
click at [61, 292] on img at bounding box center [62, 291] width 6 height 6
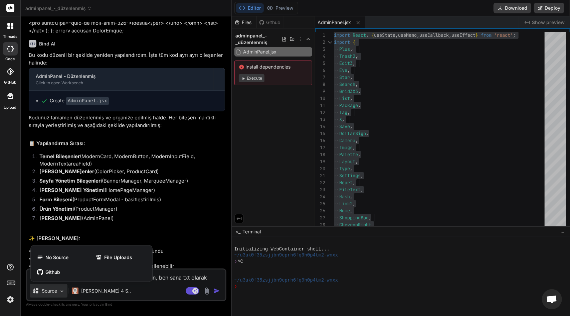
click at [61, 292] on div at bounding box center [285, 158] width 570 height 316
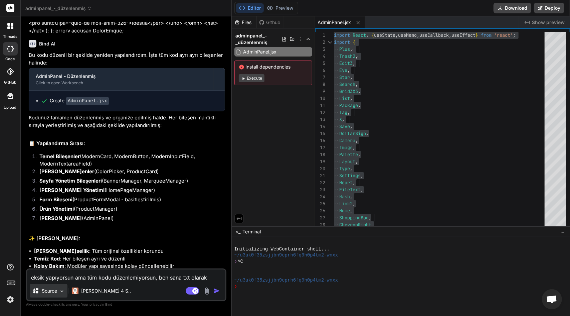
click at [61, 292] on img at bounding box center [62, 291] width 6 height 6
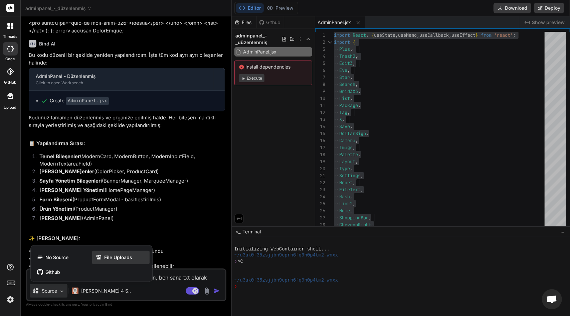
click at [117, 259] on span "File Uploads" at bounding box center [118, 257] width 28 height 7
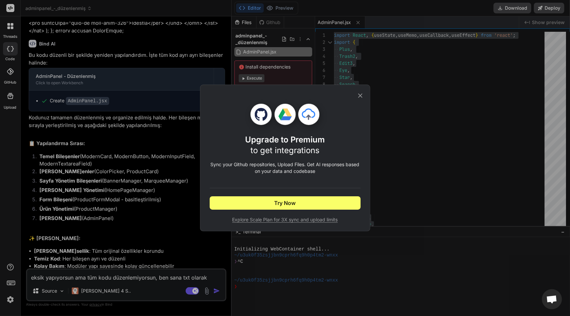
click at [363, 93] on icon at bounding box center [360, 95] width 7 height 7
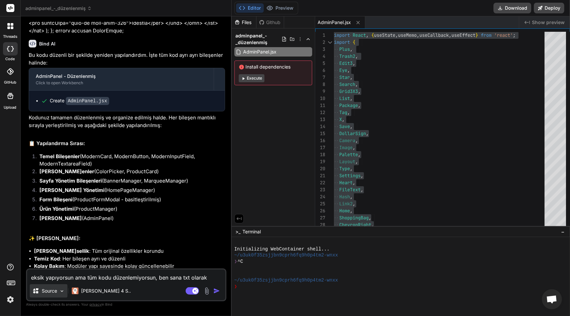
click at [49, 294] on p "Source" at bounding box center [49, 290] width 15 height 7
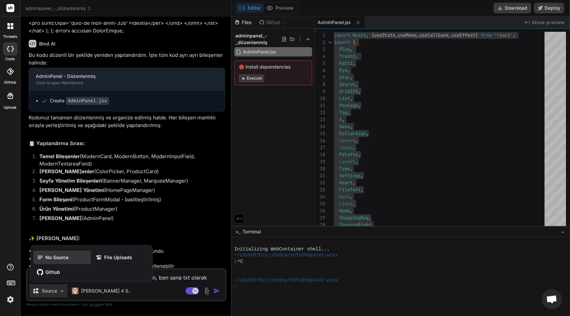
click at [55, 257] on span "No Source" at bounding box center [56, 257] width 23 height 7
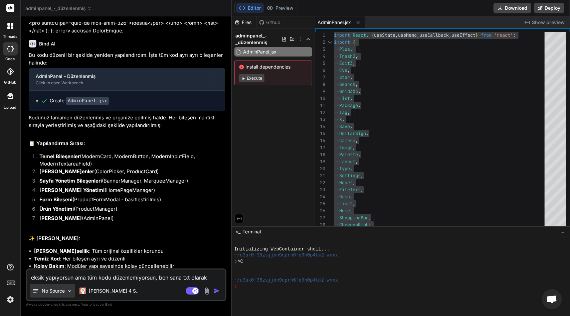
click at [53, 288] on p "No Source" at bounding box center [53, 290] width 23 height 7
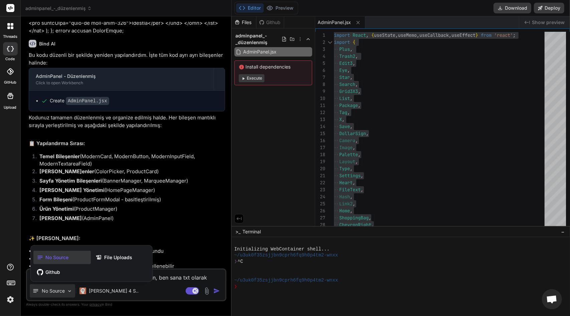
click at [69, 258] on div "No Source" at bounding box center [61, 256] width 57 height 13
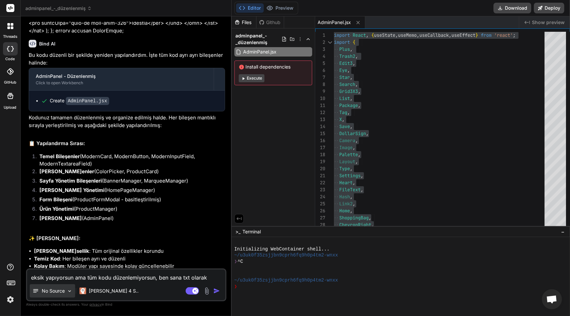
click at [53, 291] on p "No Source" at bounding box center [53, 290] width 23 height 7
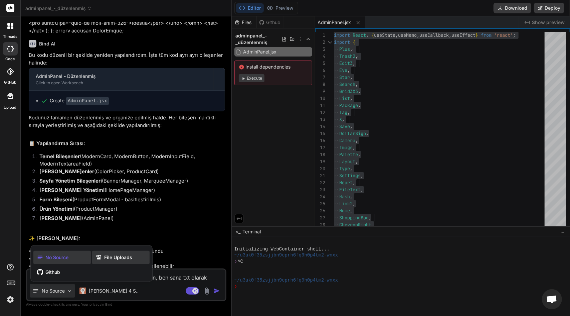
click at [102, 257] on icon at bounding box center [99, 257] width 7 height 7
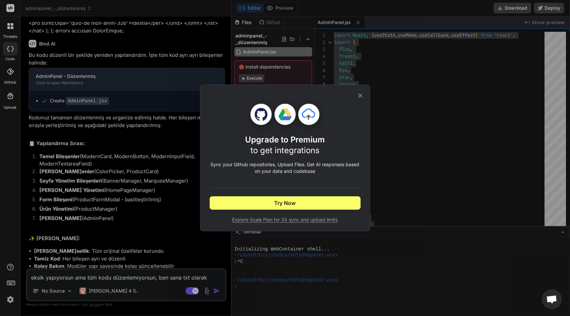
click at [363, 94] on icon at bounding box center [360, 95] width 7 height 7
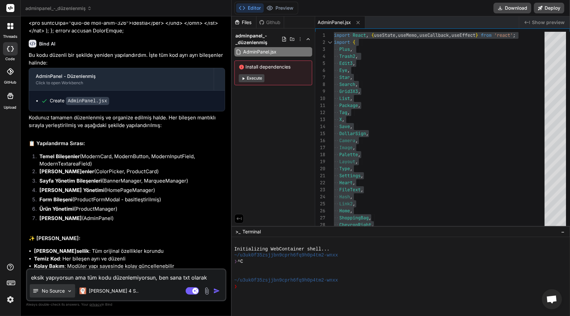
click at [69, 291] on img at bounding box center [70, 291] width 6 height 6
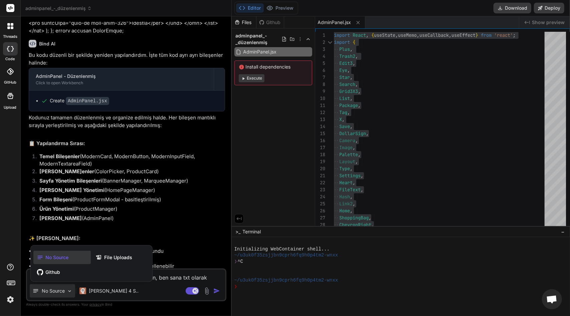
click at [69, 291] on div at bounding box center [285, 158] width 570 height 316
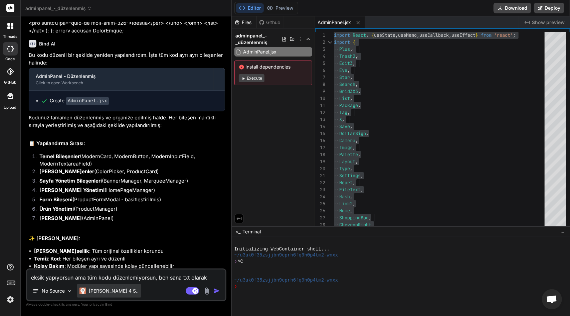
click at [116, 290] on div "[PERSON_NAME] 4 S.." at bounding box center [109, 290] width 64 height 13
click at [108, 291] on p "[PERSON_NAME] 4 S.." at bounding box center [114, 290] width 50 height 7
click at [59, 294] on div "No Source" at bounding box center [52, 290] width 45 height 13
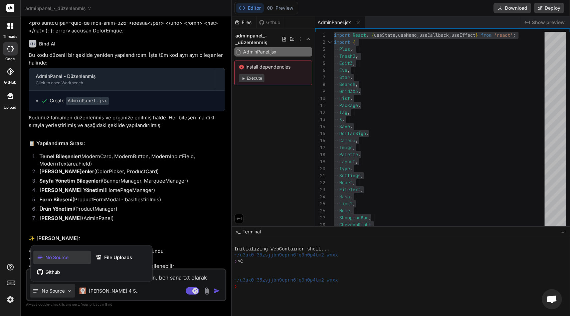
click at [37, 256] on icon at bounding box center [40, 257] width 7 height 7
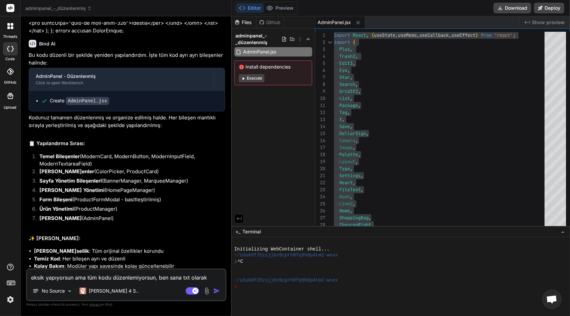
click at [205, 290] on img at bounding box center [207, 291] width 8 height 8
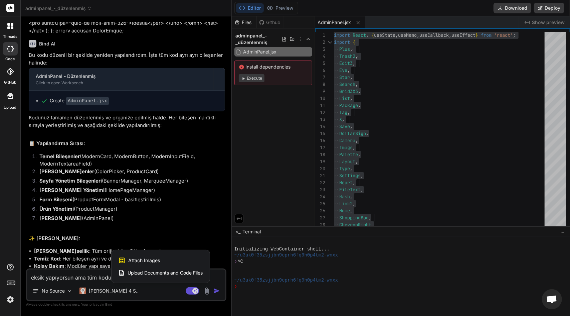
click at [145, 271] on span "Upload Documents and Code Files" at bounding box center [165, 272] width 75 height 7
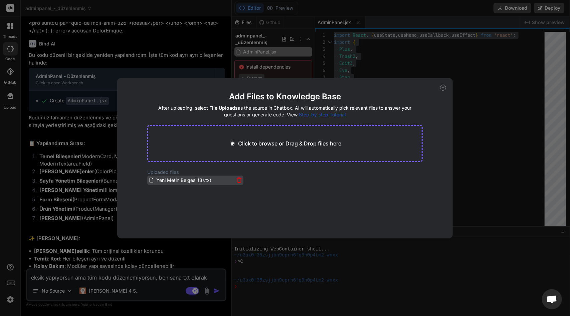
click at [172, 182] on span "Yeni Metin Belgesi (3).txt" at bounding box center [184, 180] width 56 height 8
click at [171, 182] on span "Yeni Metin Belgesi (3).txt" at bounding box center [184, 180] width 56 height 8
click at [150, 181] on icon at bounding box center [152, 179] width 4 height 5
click at [442, 86] on icon at bounding box center [443, 87] width 6 height 6
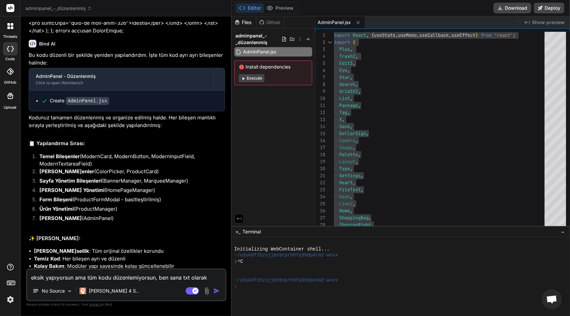
click at [131, 280] on textarea "eksik yapıyorsun ama tüm kodu düzenlemiyorsun, ben sana txt olarak yollayayım." at bounding box center [126, 275] width 198 height 12
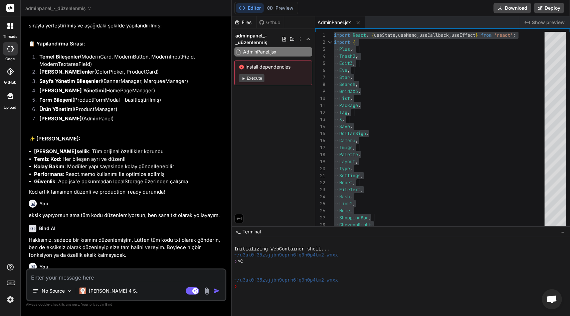
scroll to position [10776, 0]
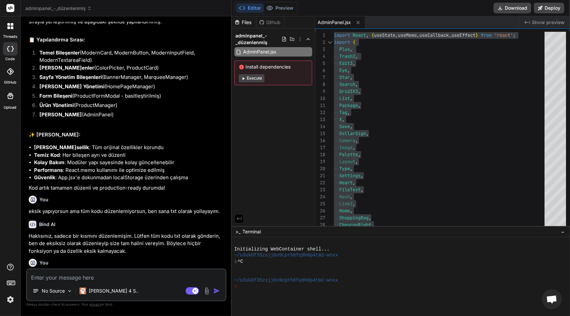
click at [51, 276] on textarea at bounding box center [126, 275] width 198 height 12
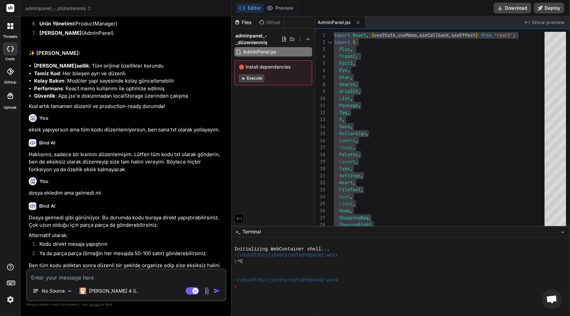
scroll to position [10867, 0]
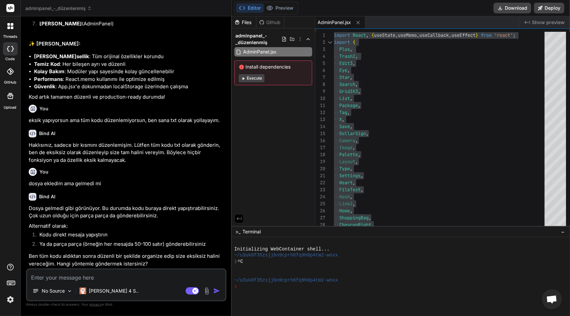
click at [123, 274] on textarea at bounding box center [126, 275] width 198 height 12
click at [59, 278] on textarea at bounding box center [126, 275] width 198 height 12
paste textarea "// Loremi Dolorsi ametc AdipisCingeli = ({ seDdoe }) => { tempo [incidiDuntutla…"
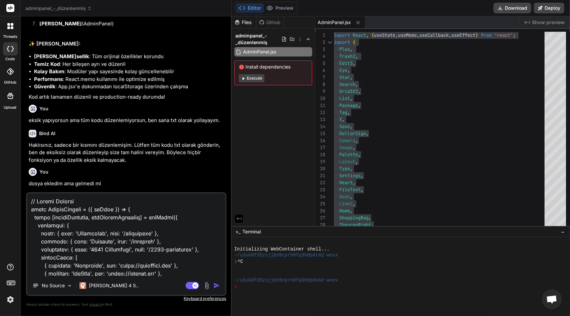
scroll to position [46000, 0]
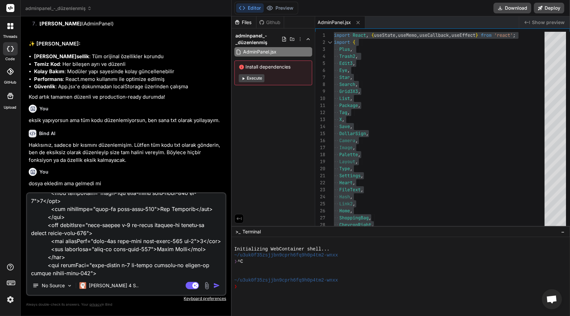
click at [217, 286] on img "button" at bounding box center [216, 285] width 7 height 7
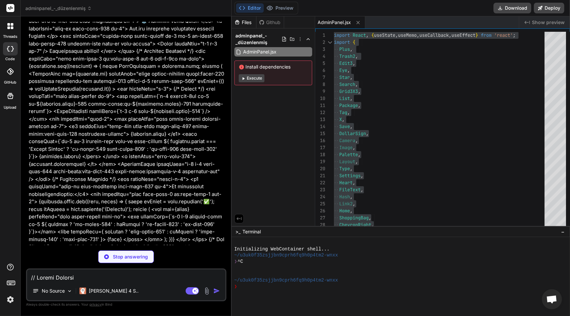
scroll to position [25085, 0]
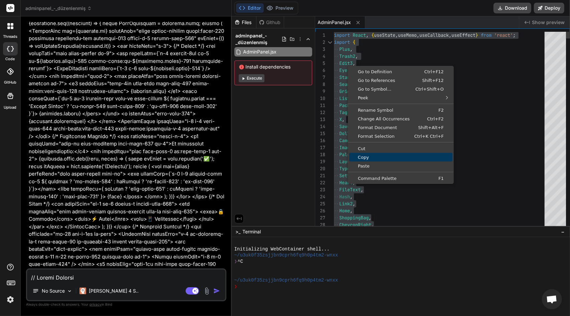
click at [373, 155] on span "Copy" at bounding box center [400, 157] width 103 height 4
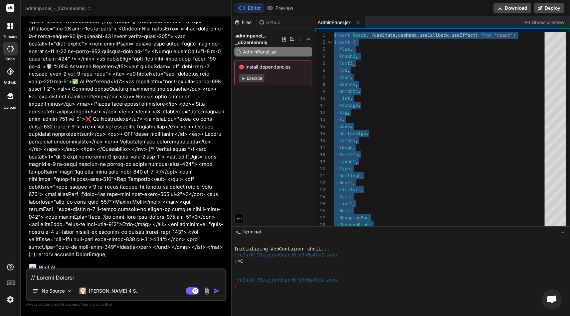
scroll to position [25359, 0]
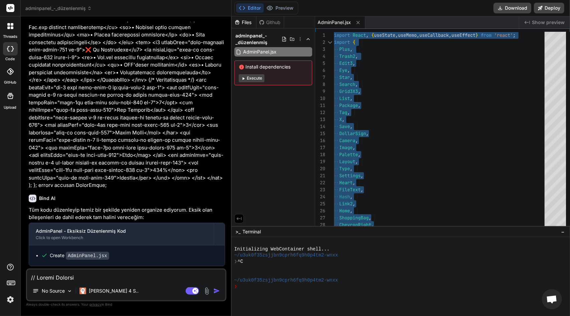
click at [73, 279] on textarea at bounding box center [126, 275] width 198 height 12
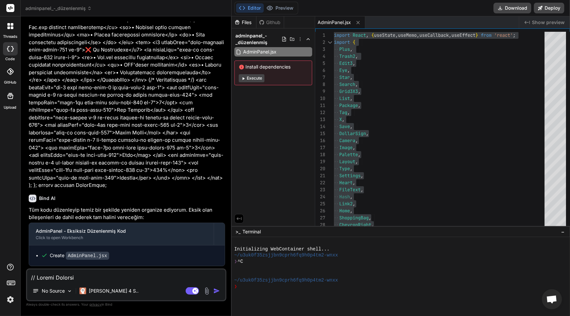
click at [79, 280] on textarea at bounding box center [126, 275] width 198 height 12
click at [126, 278] on textarea at bounding box center [126, 275] width 198 height 12
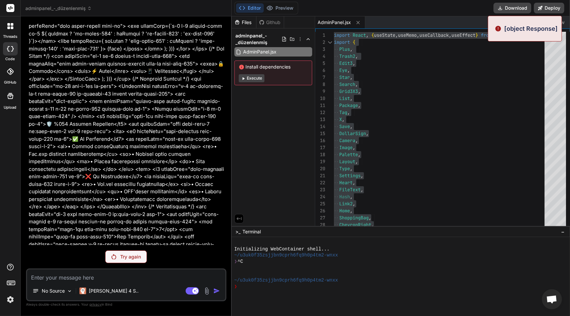
scroll to position [25412, 0]
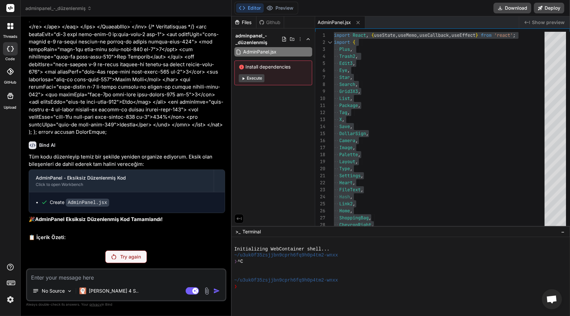
click at [132, 258] on p "Try again" at bounding box center [130, 256] width 21 height 7
